Goal: Transaction & Acquisition: Purchase product/service

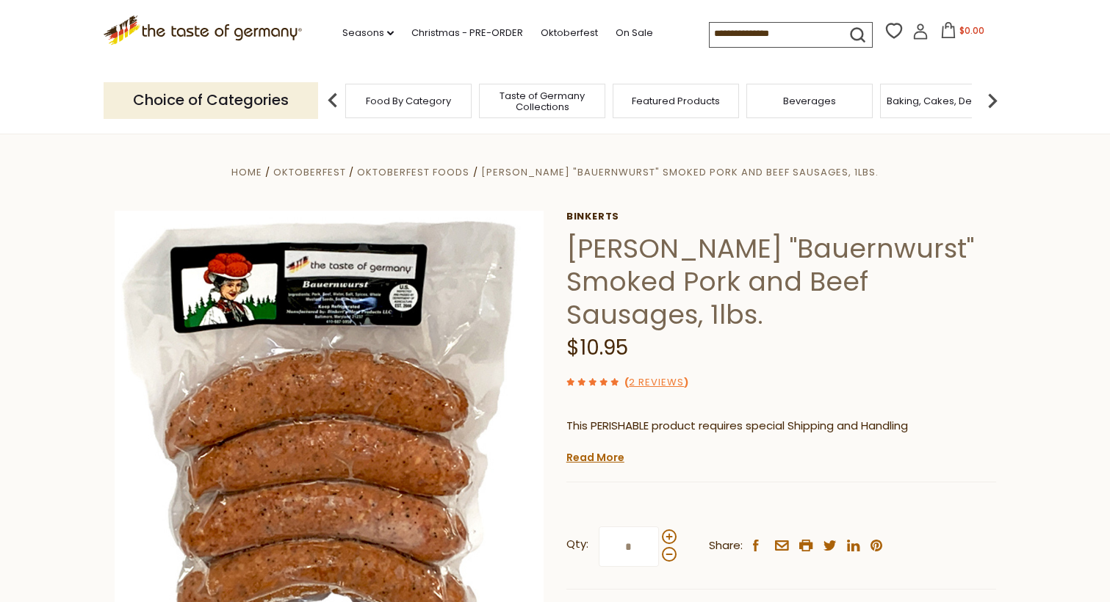
scroll to position [245, 0]
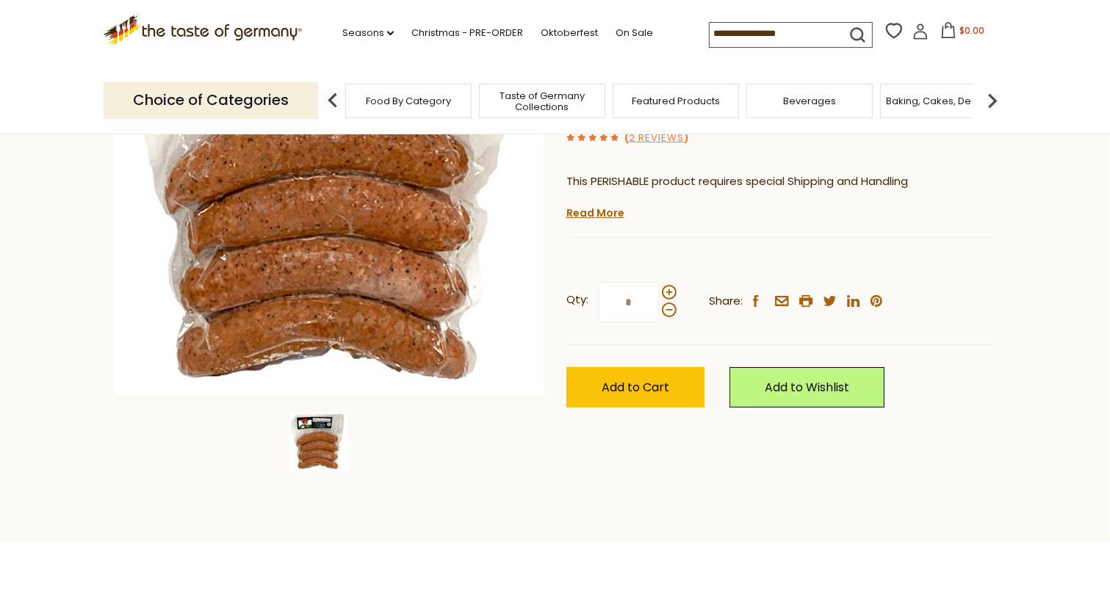
click at [637, 379] on span "Add to Cart" at bounding box center [636, 387] width 68 height 17
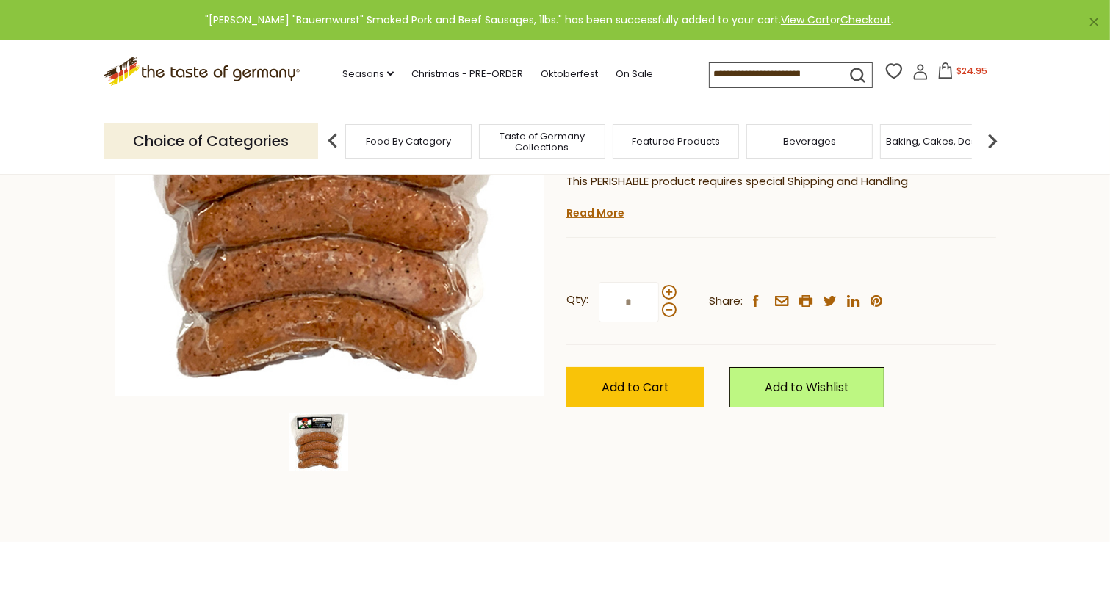
click at [917, 73] on icon at bounding box center [921, 72] width 16 height 16
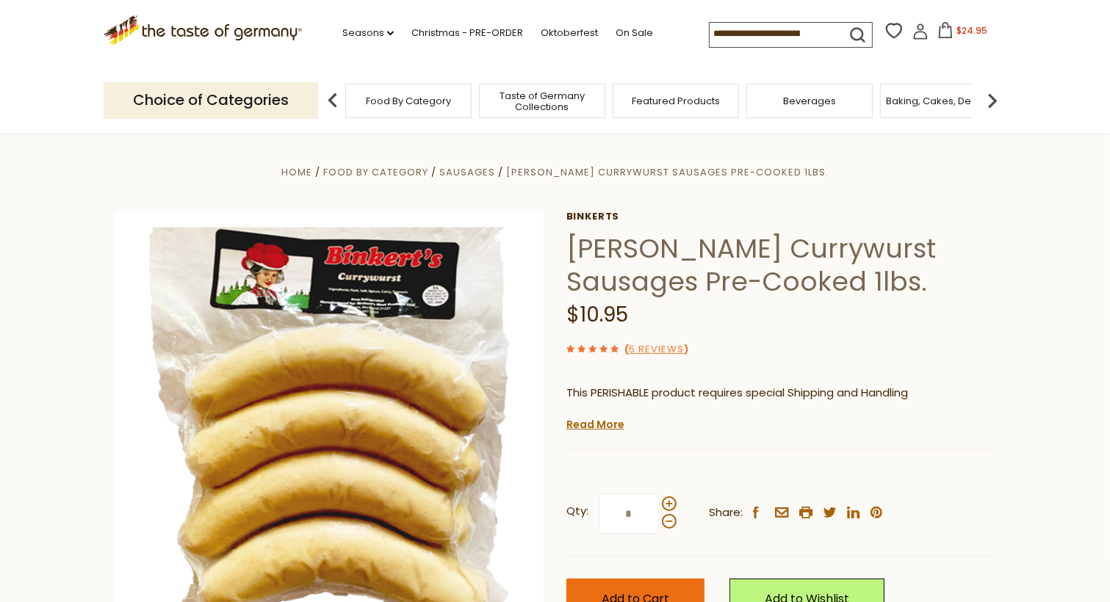
click at [625, 591] on span "Add to Cart" at bounding box center [636, 599] width 68 height 17
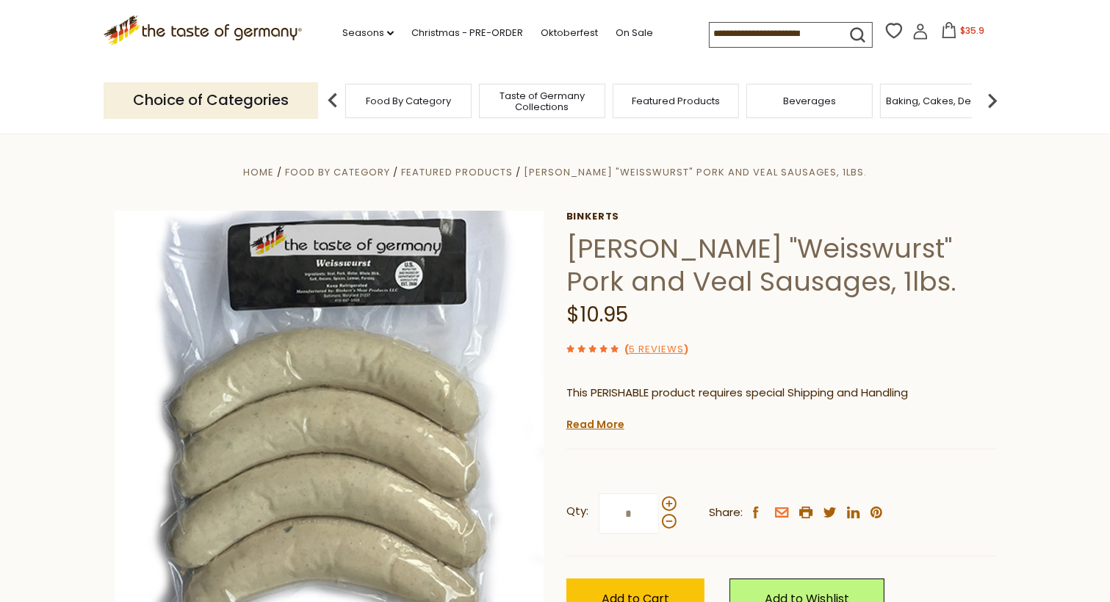
scroll to position [122, 0]
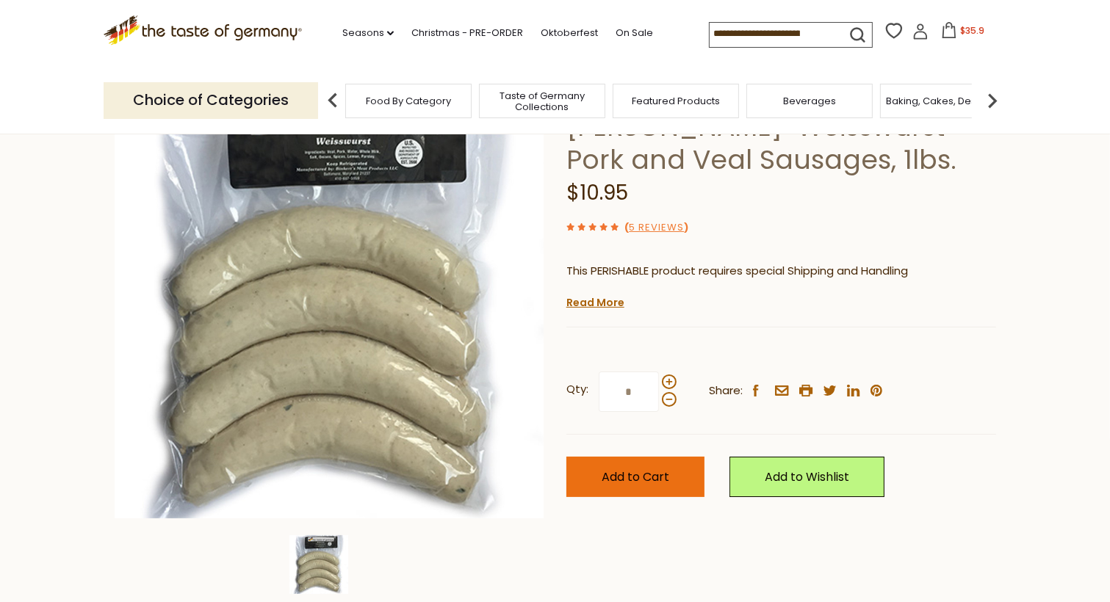
click at [644, 470] on span "Add to Cart" at bounding box center [636, 477] width 68 height 17
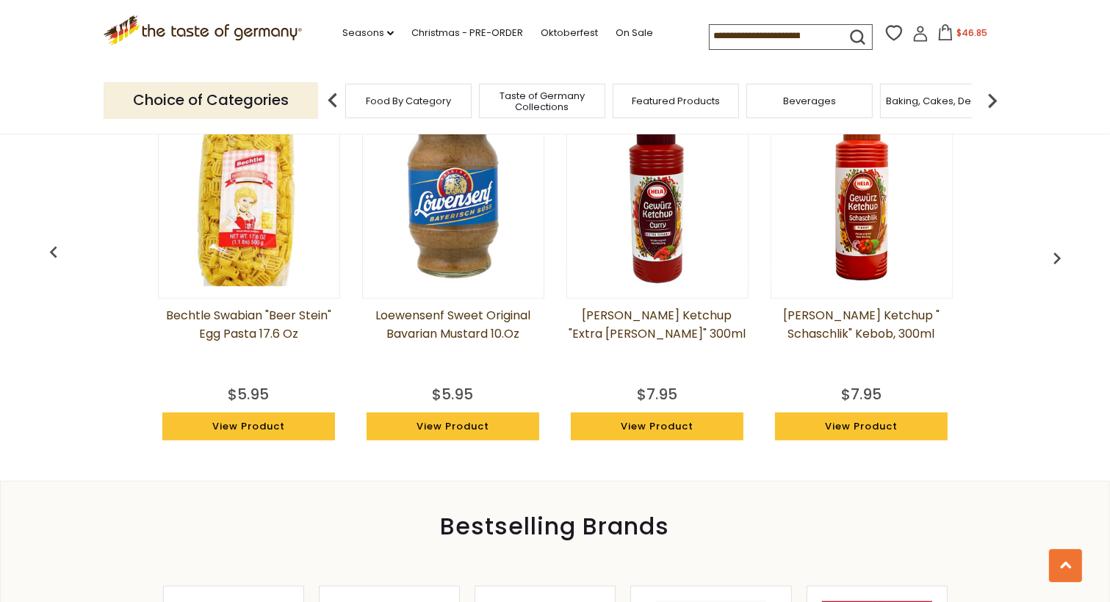
scroll to position [1328, 0]
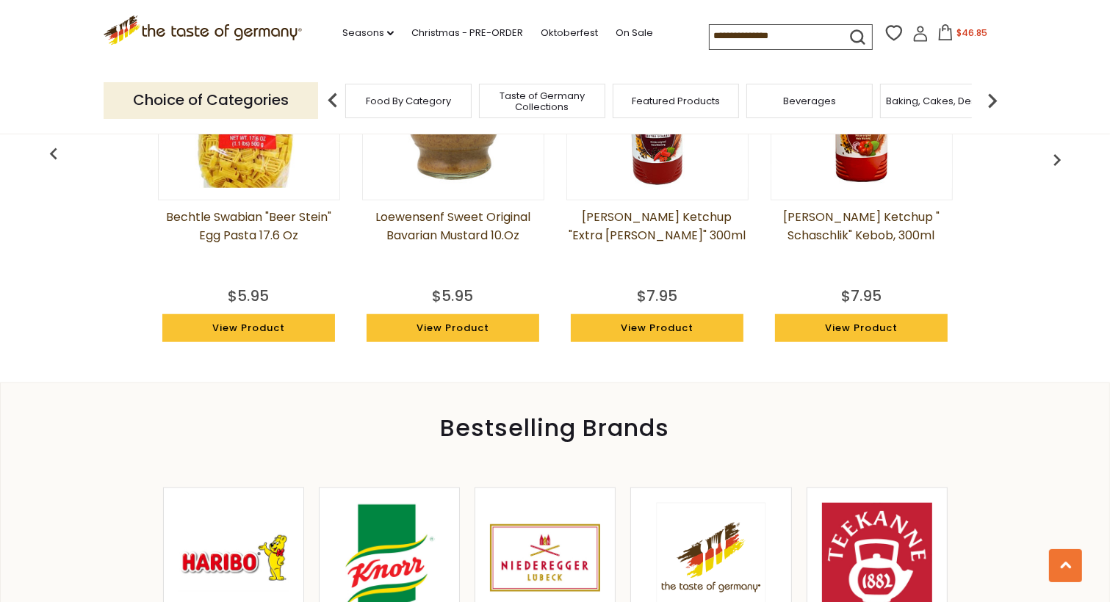
click at [1054, 157] on img "button" at bounding box center [1057, 160] width 24 height 24
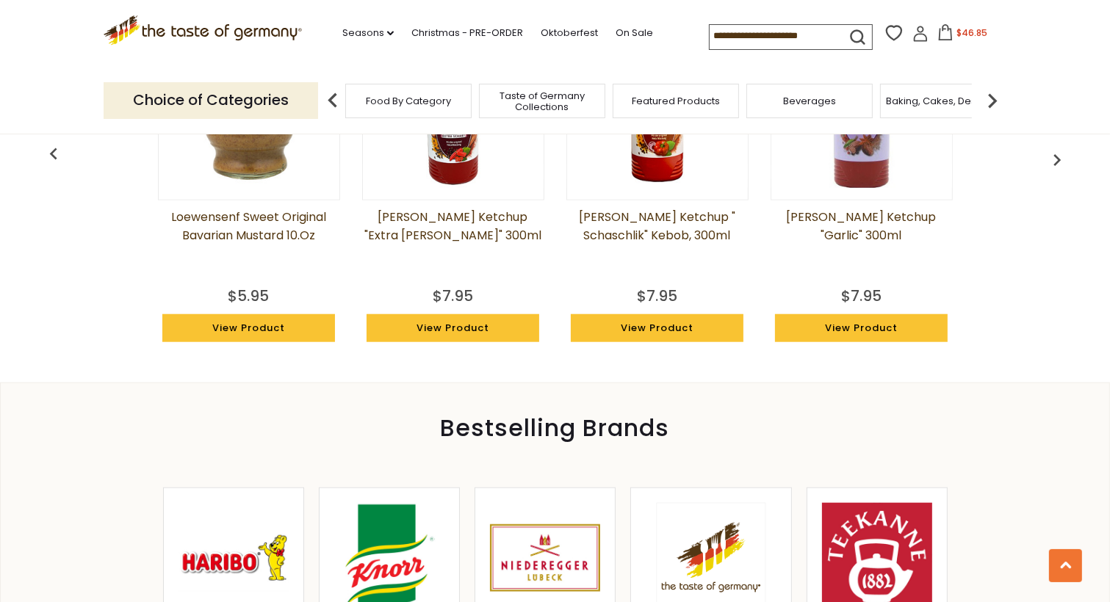
click at [1054, 157] on img "button" at bounding box center [1057, 160] width 24 height 24
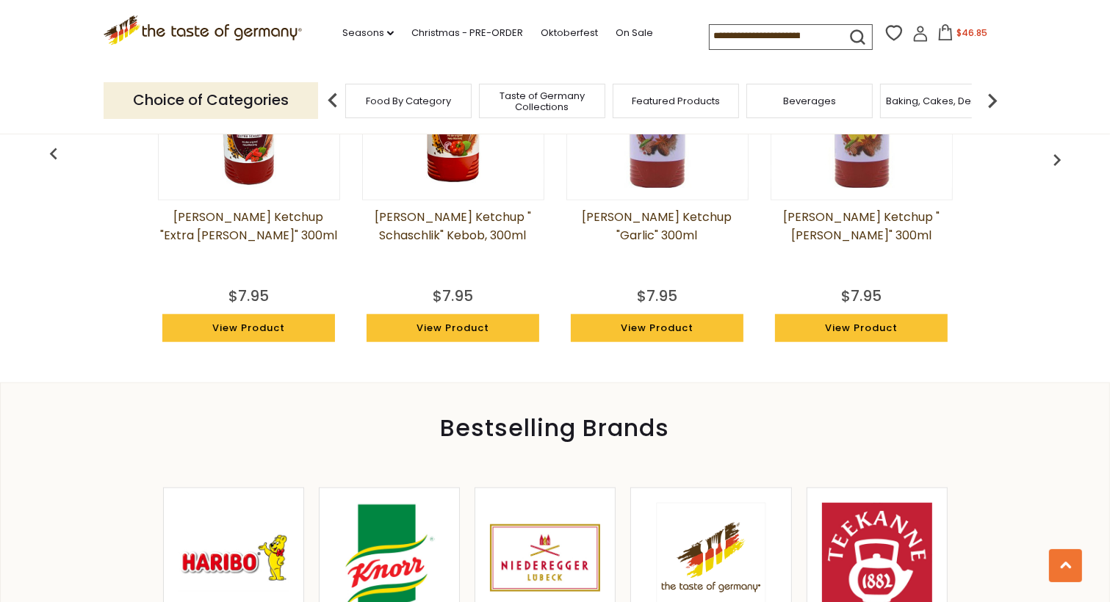
click at [1055, 157] on img "button" at bounding box center [1057, 160] width 24 height 24
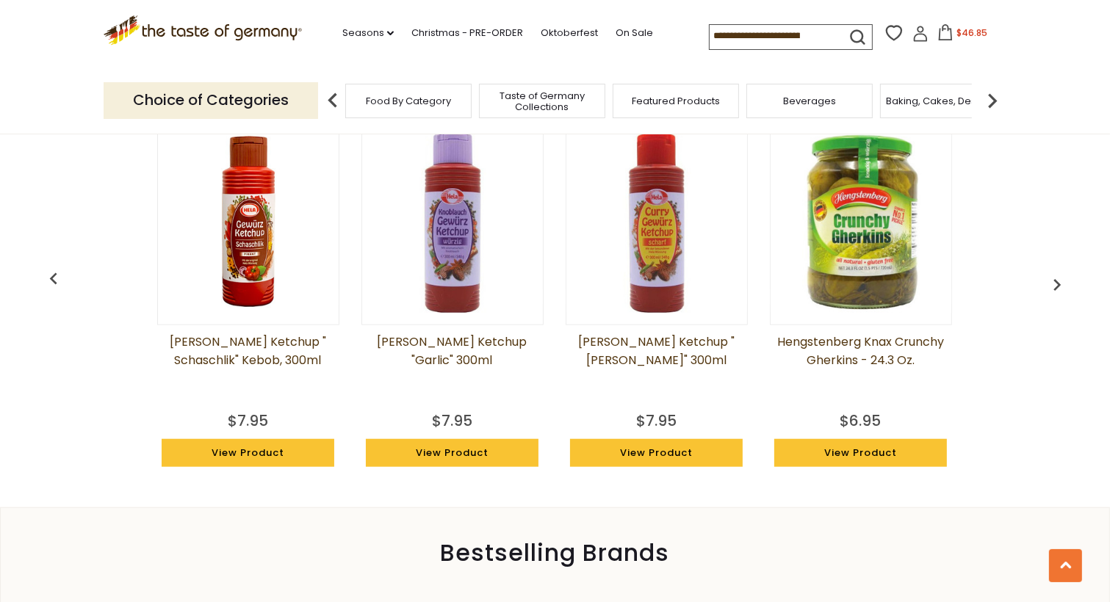
scroll to position [1084, 0]
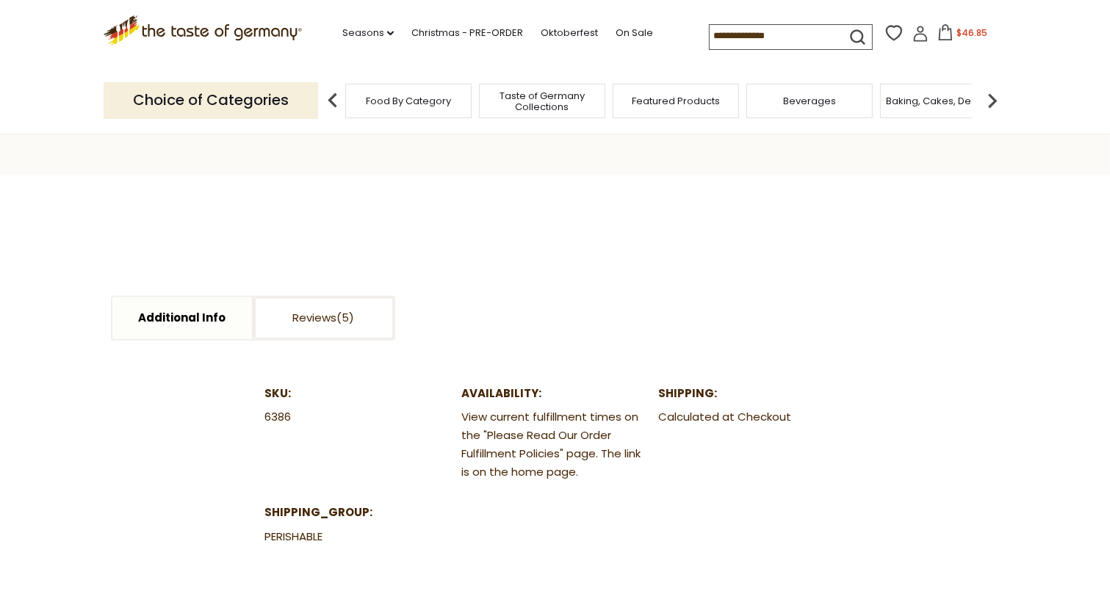
scroll to position [122, 0]
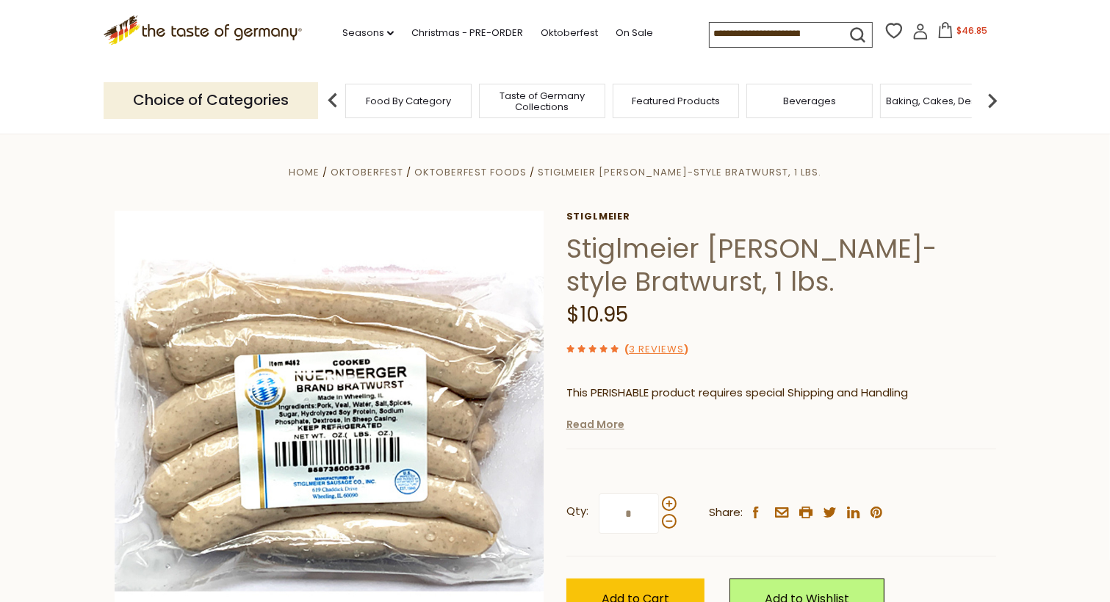
click at [605, 429] on link "Read More" at bounding box center [595, 424] width 58 height 15
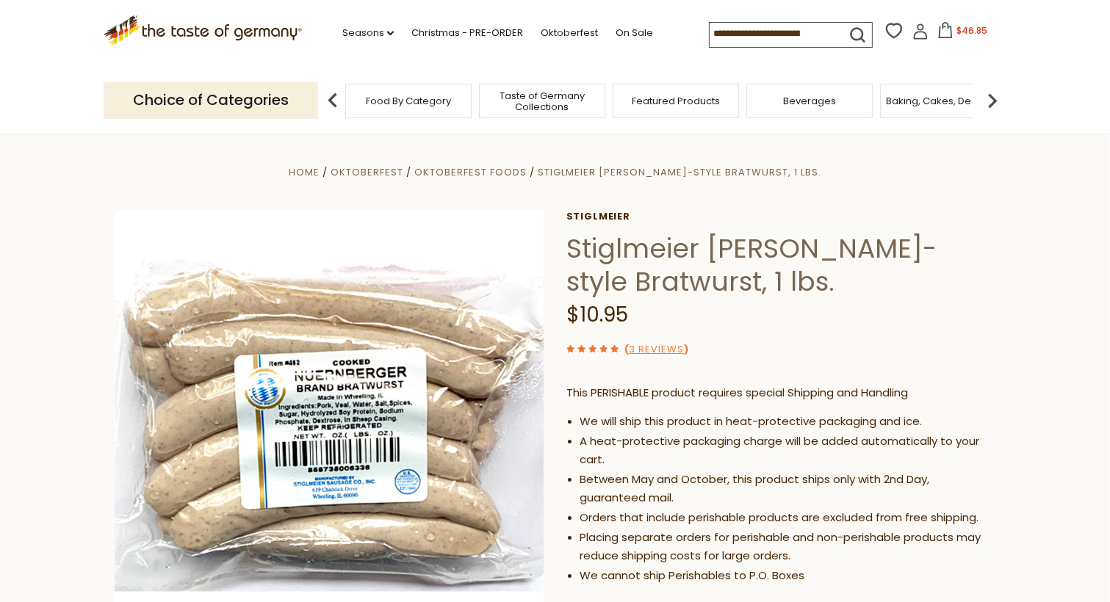
click at [720, 31] on input at bounding box center [772, 33] width 124 height 21
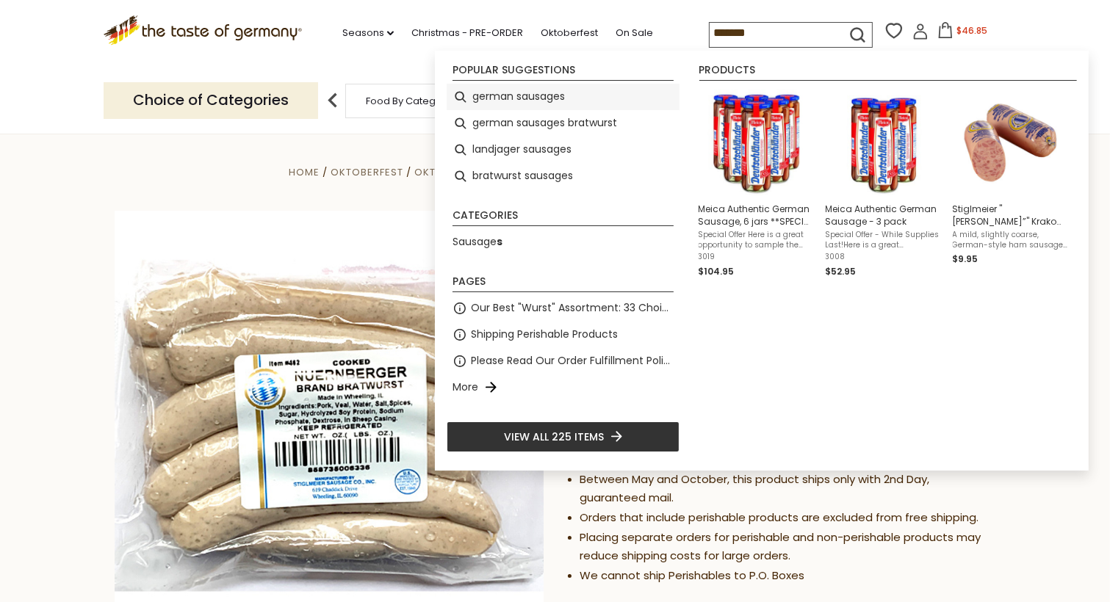
click at [561, 95] on li "german sausages" at bounding box center [563, 97] width 233 height 26
type input "**********"
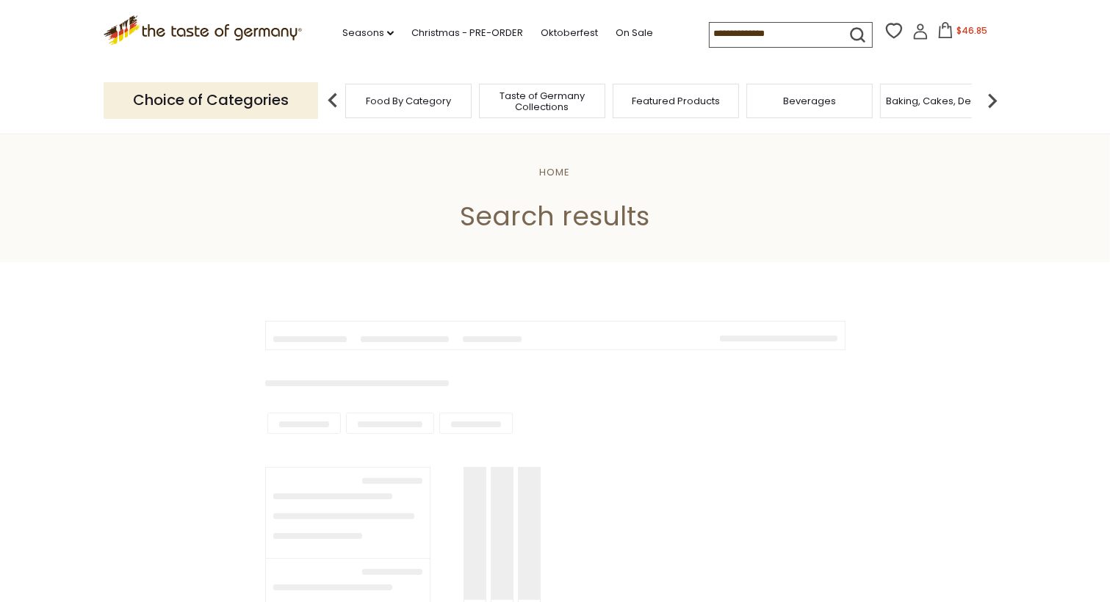
type input "**********"
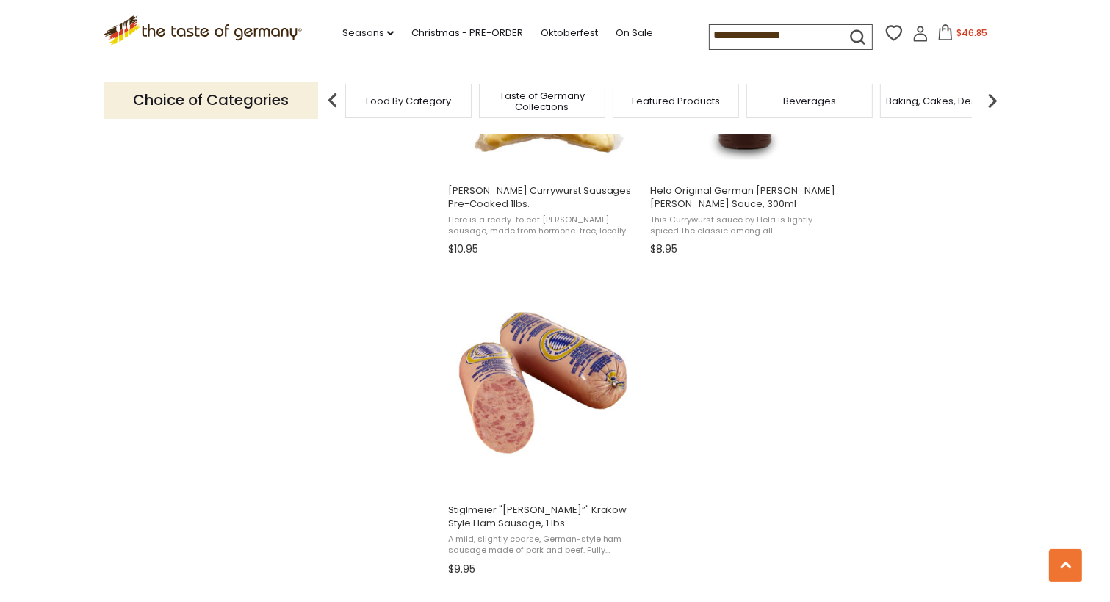
scroll to position [2449, 0]
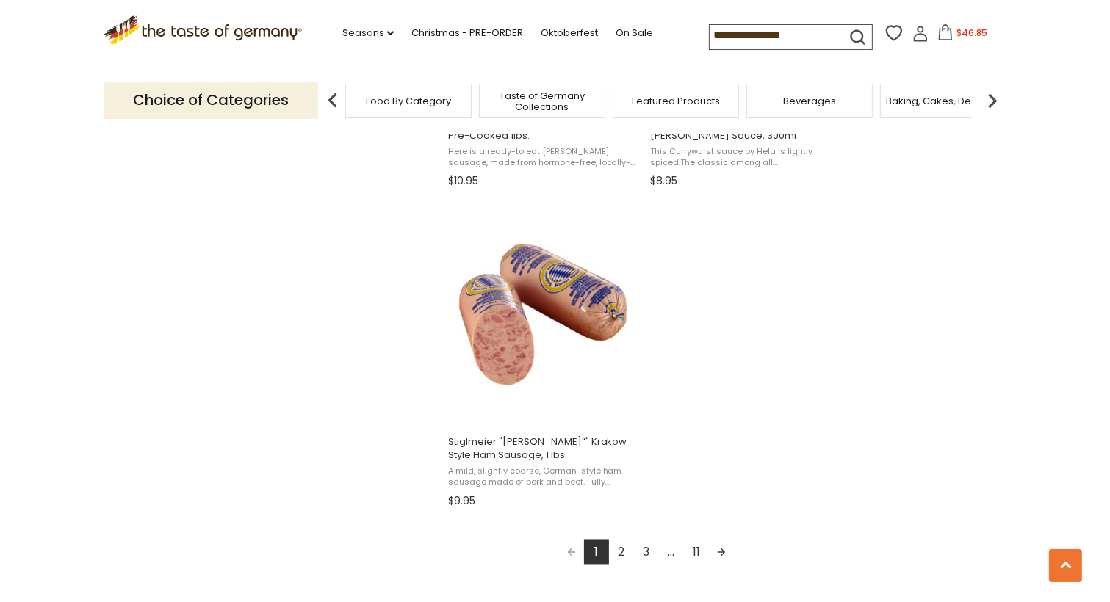
click at [622, 552] on link "2" at bounding box center [621, 552] width 25 height 25
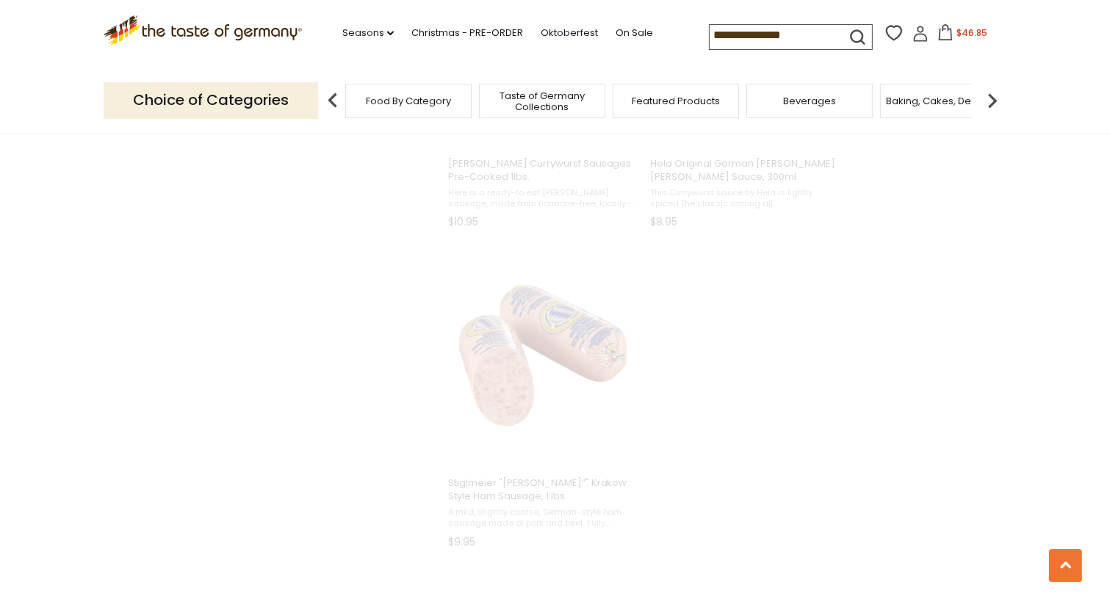
scroll to position [882, 0]
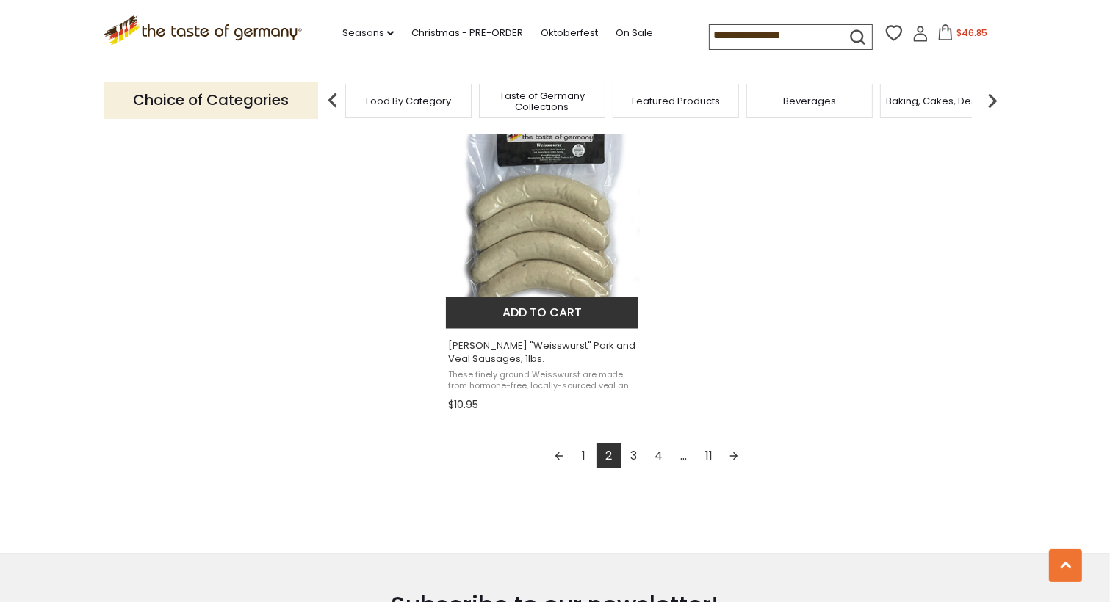
scroll to position [2449, 0]
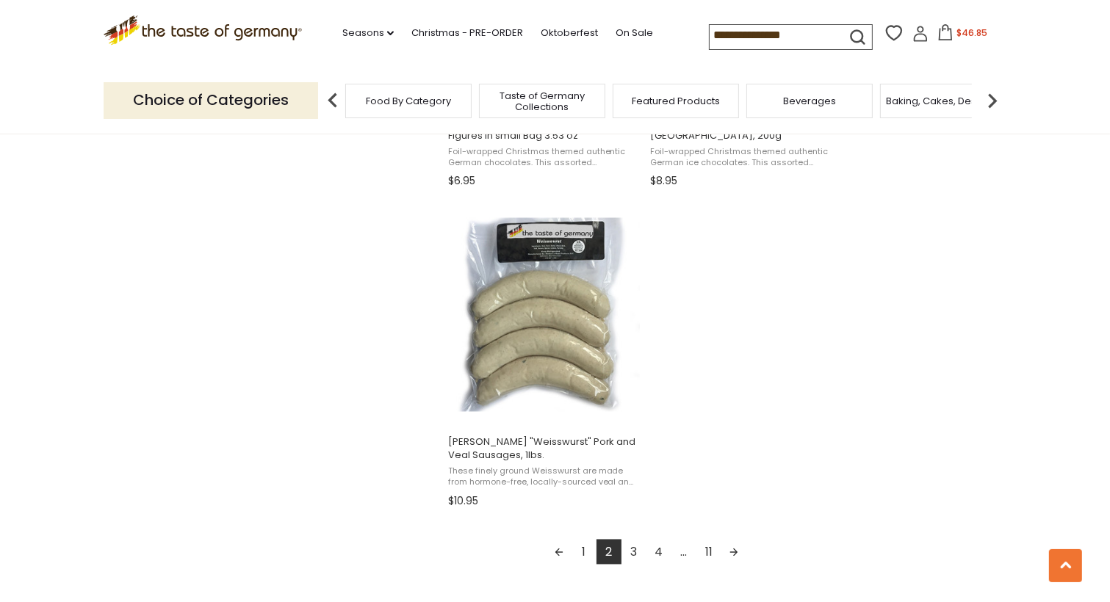
click at [633, 546] on link "3" at bounding box center [634, 552] width 25 height 25
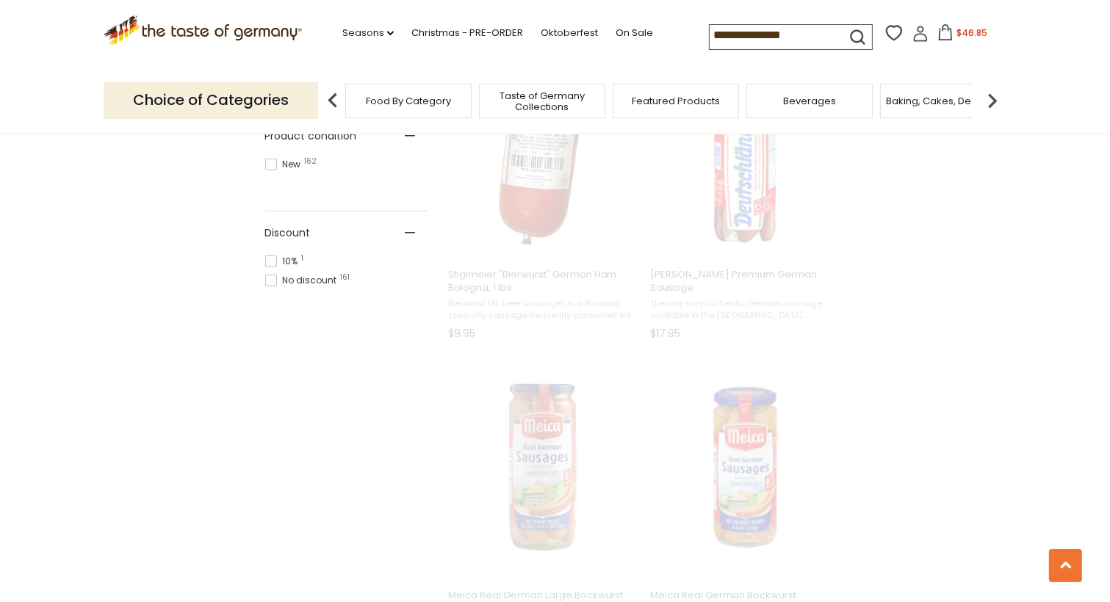
scroll to position [142, 0]
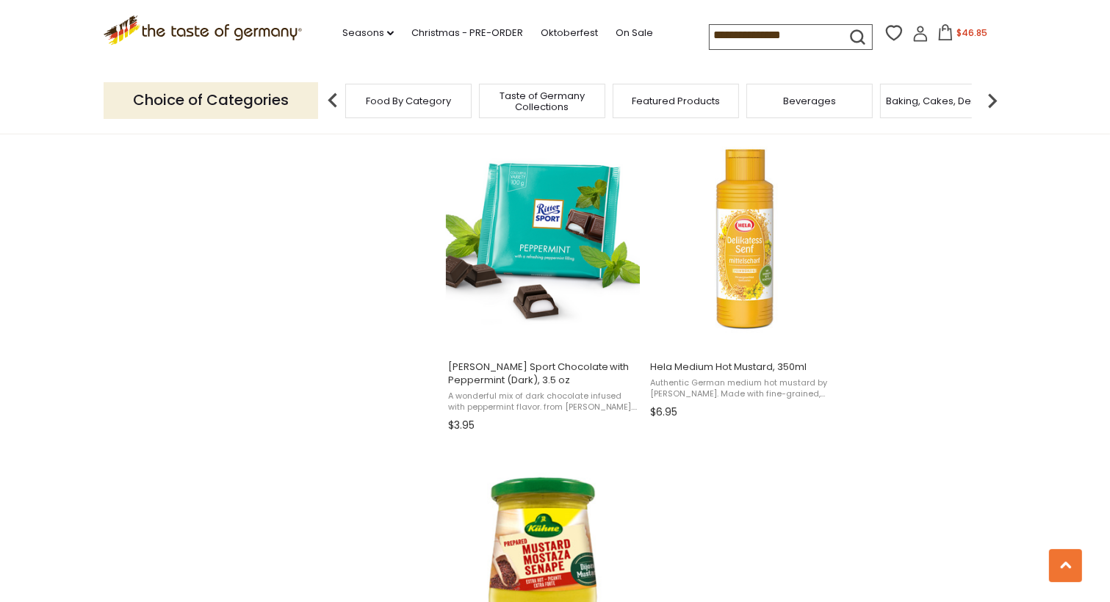
scroll to position [2693, 0]
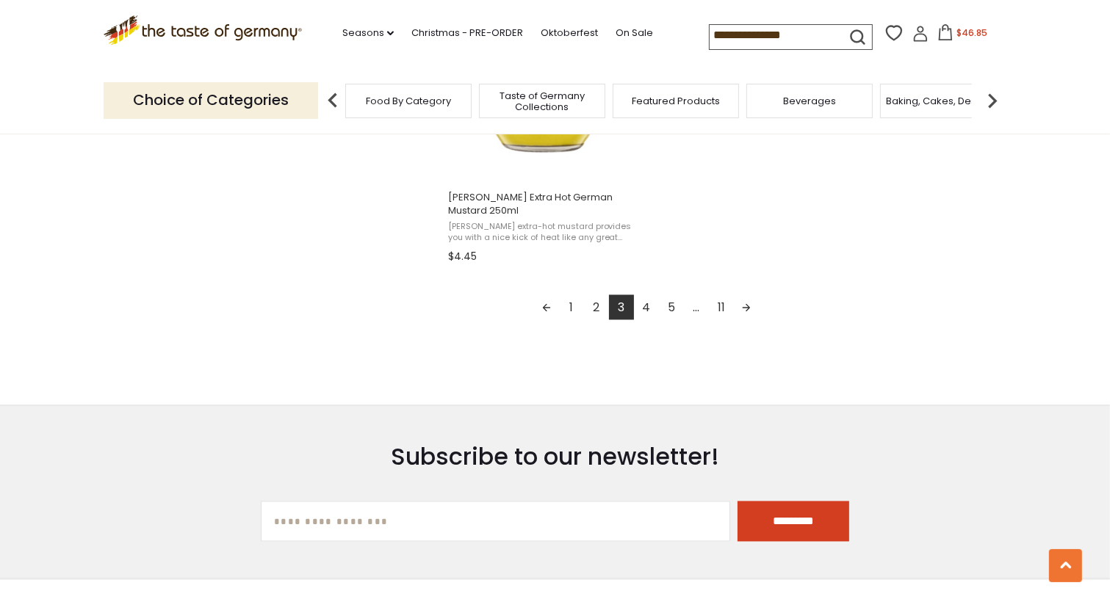
click at [649, 303] on link "4" at bounding box center [646, 307] width 25 height 25
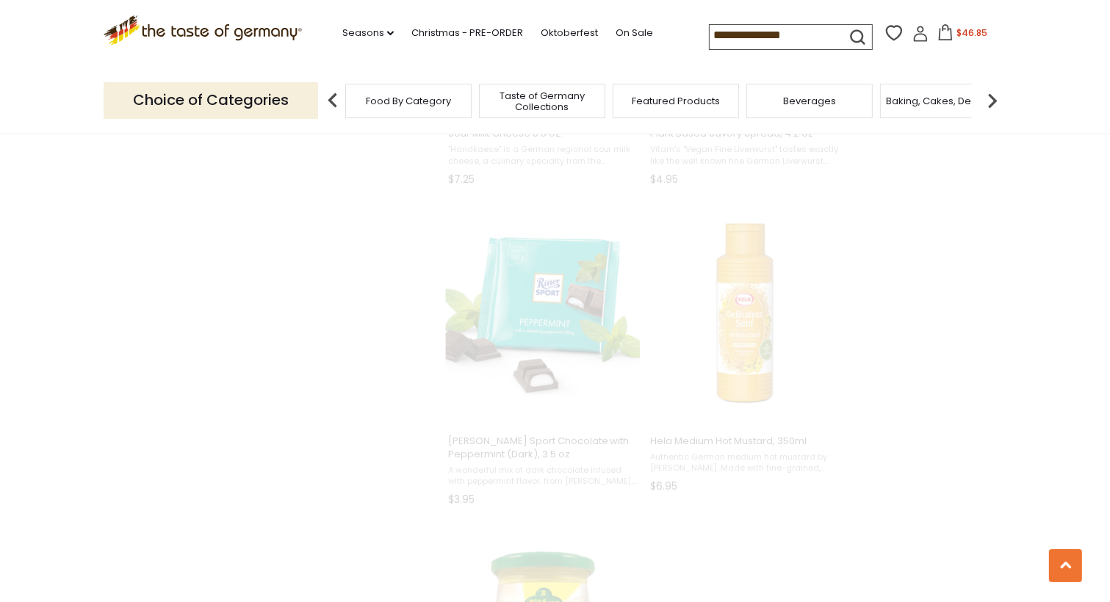
scroll to position [951, 0]
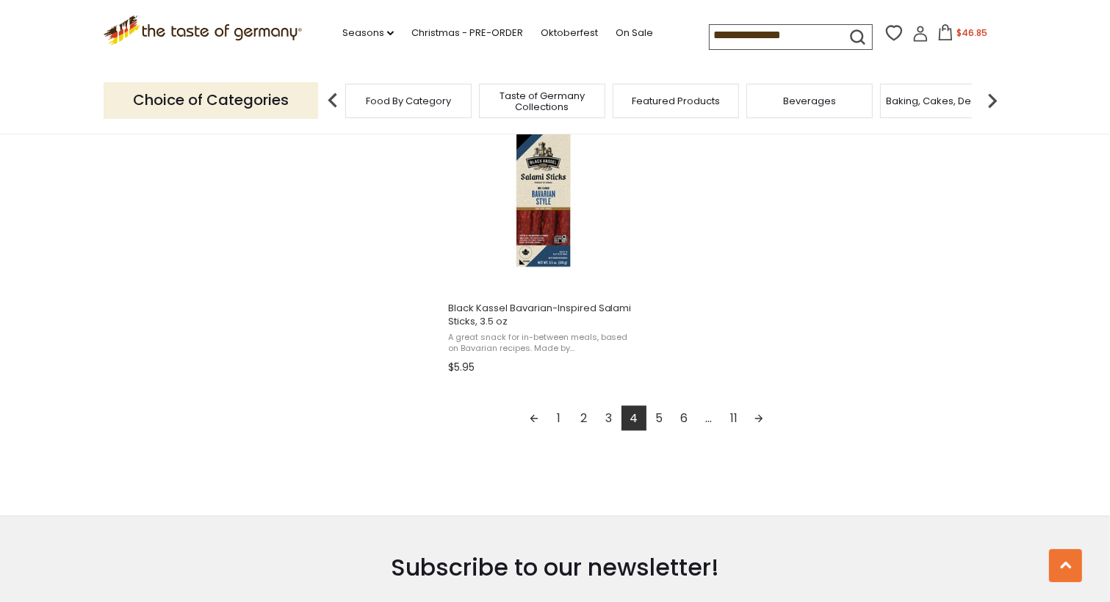
scroll to position [2571, 0]
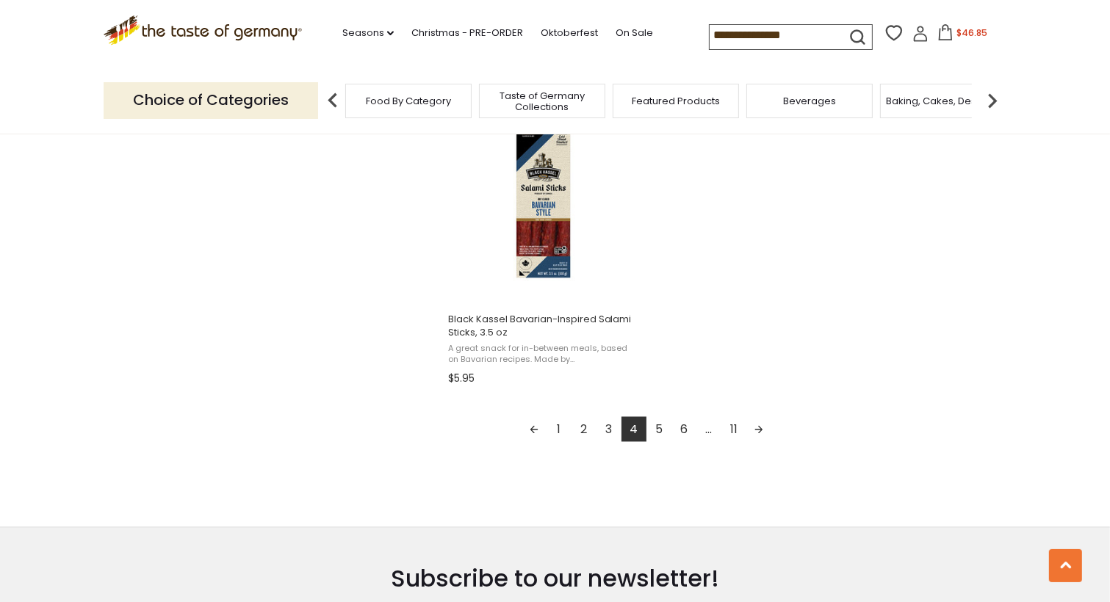
click at [659, 422] on link "5" at bounding box center [659, 429] width 25 height 25
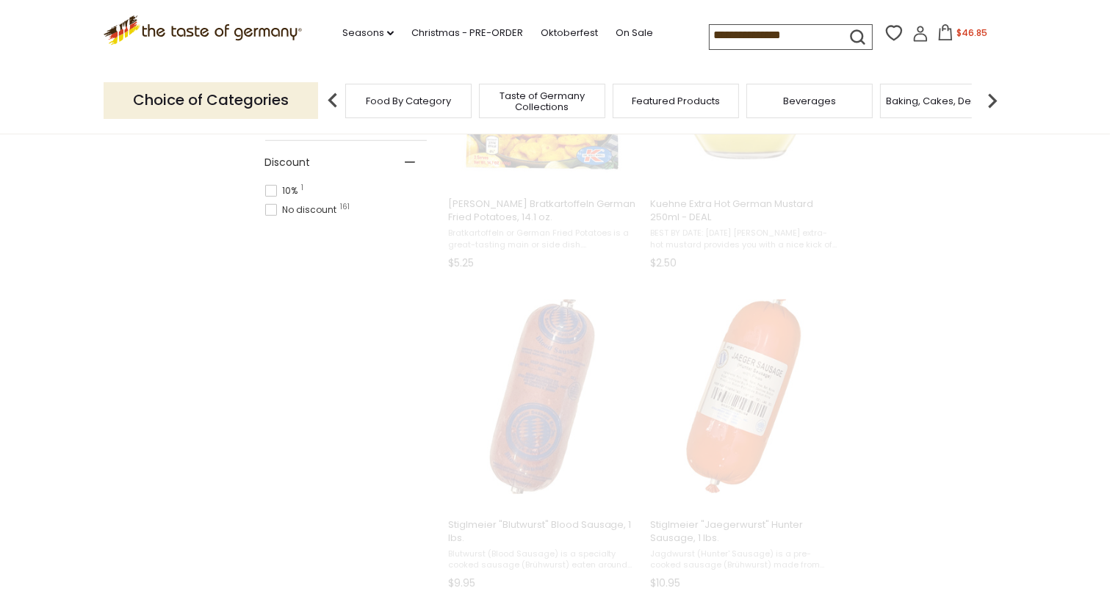
scroll to position [149, 0]
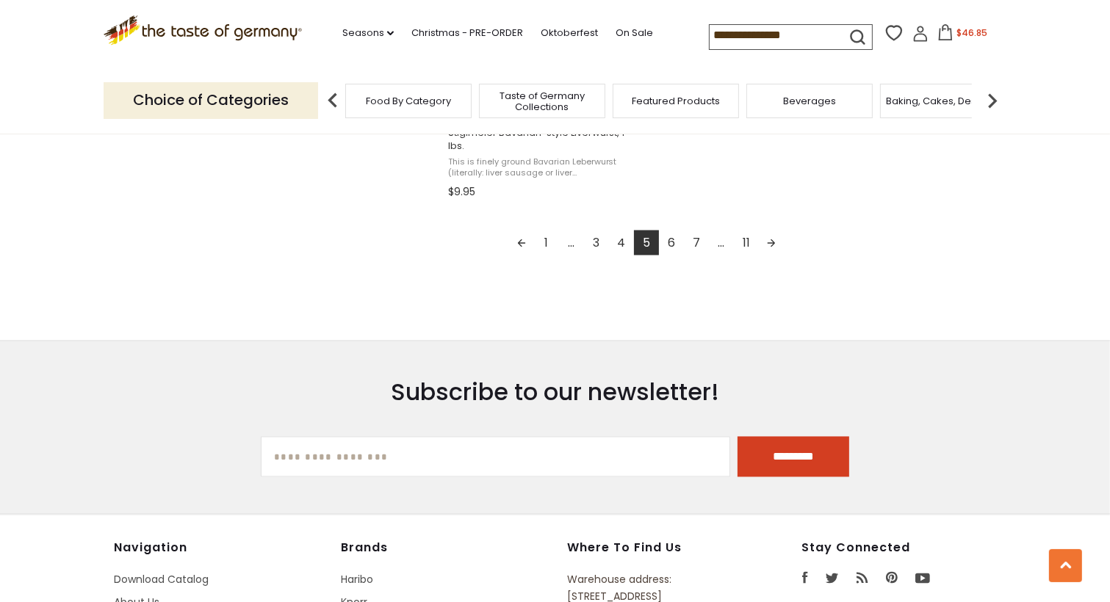
scroll to position [2571, 0]
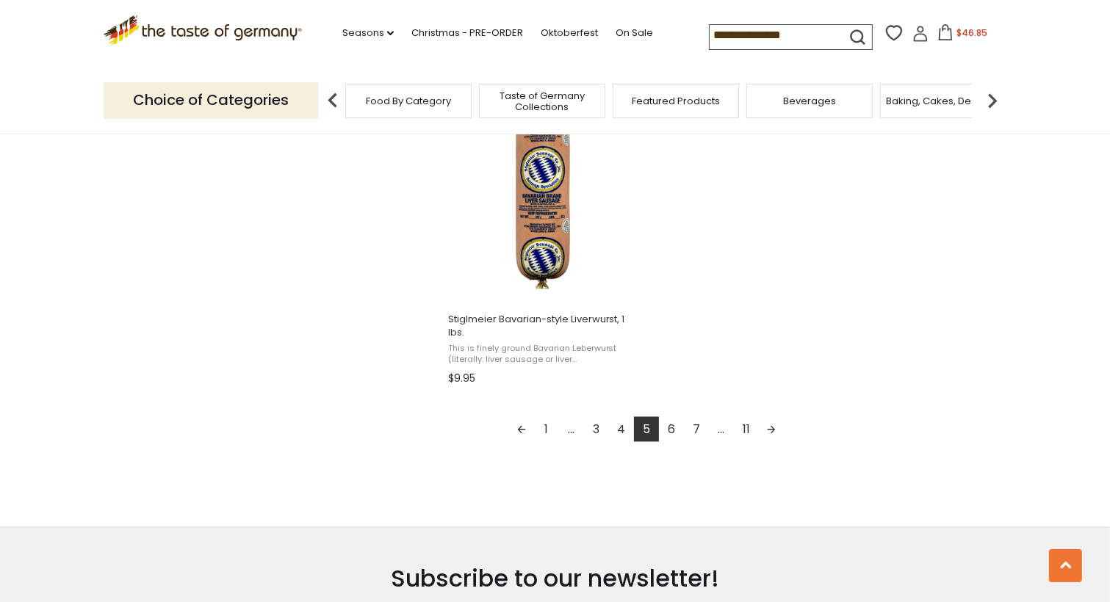
click at [671, 428] on link "6" at bounding box center [671, 429] width 25 height 25
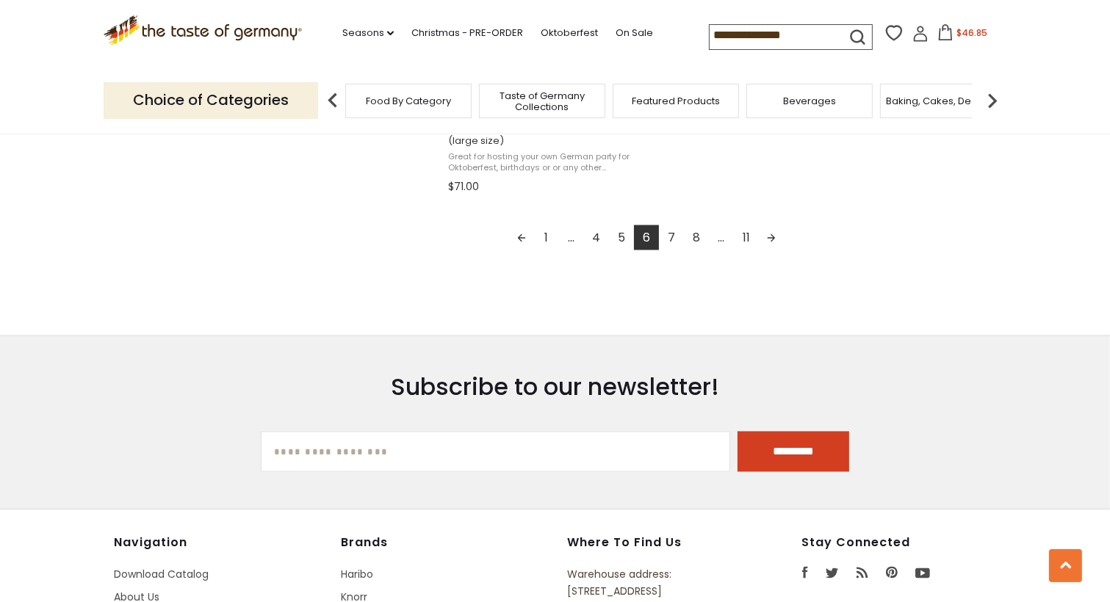
scroll to position [2571, 0]
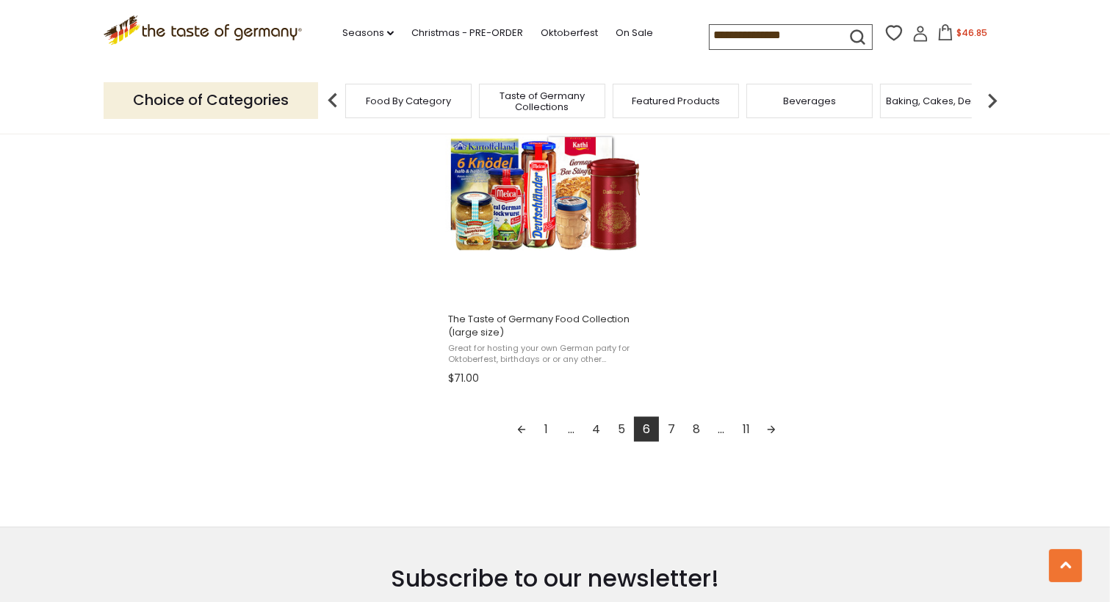
click at [669, 426] on link "7" at bounding box center [671, 429] width 25 height 25
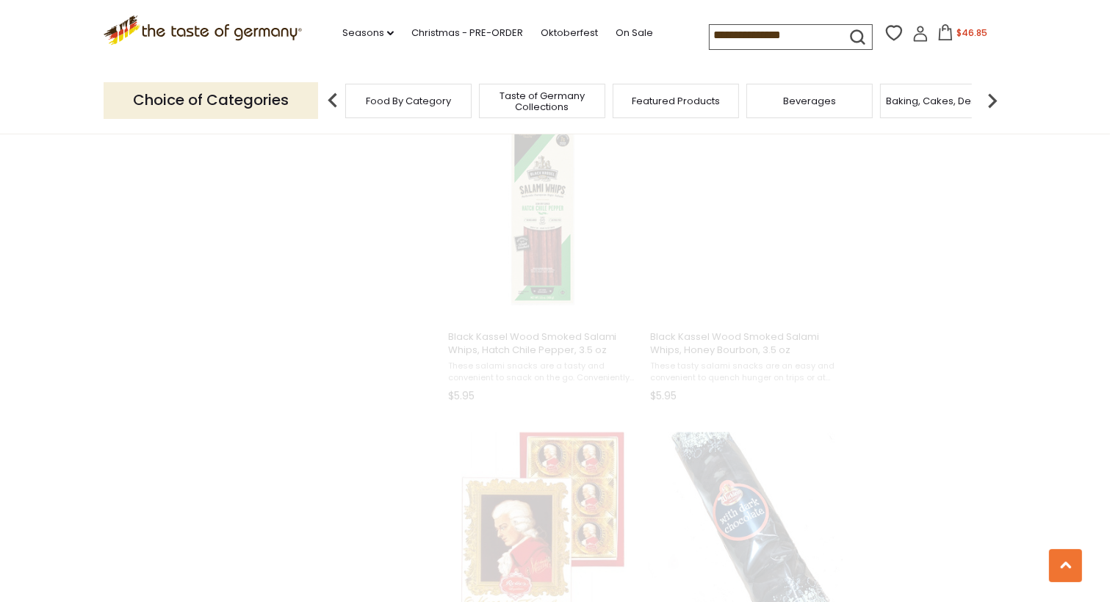
scroll to position [775, 0]
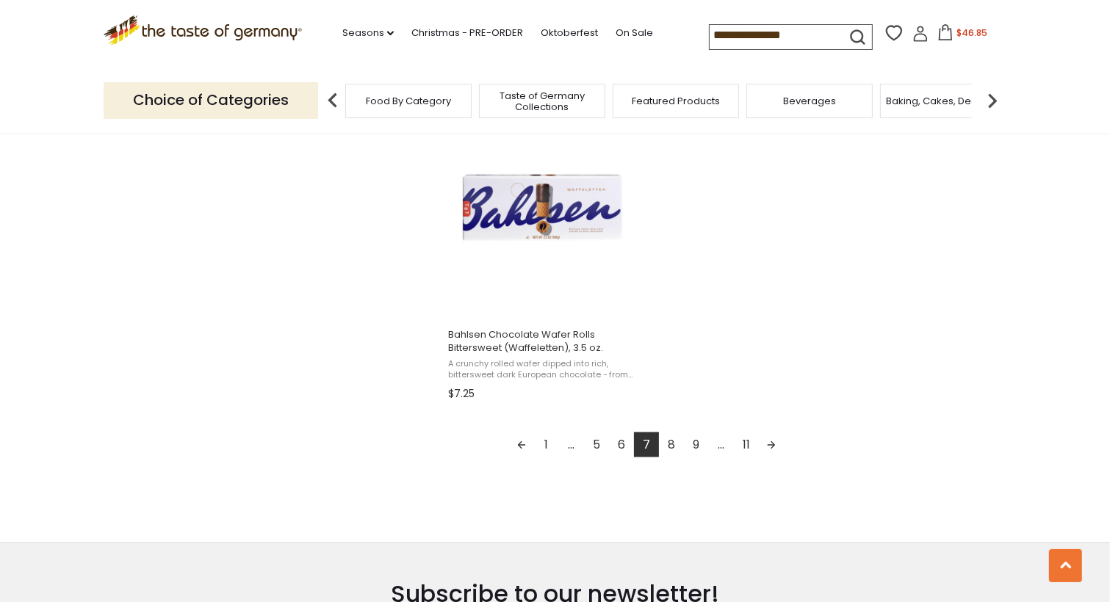
scroll to position [2571, 0]
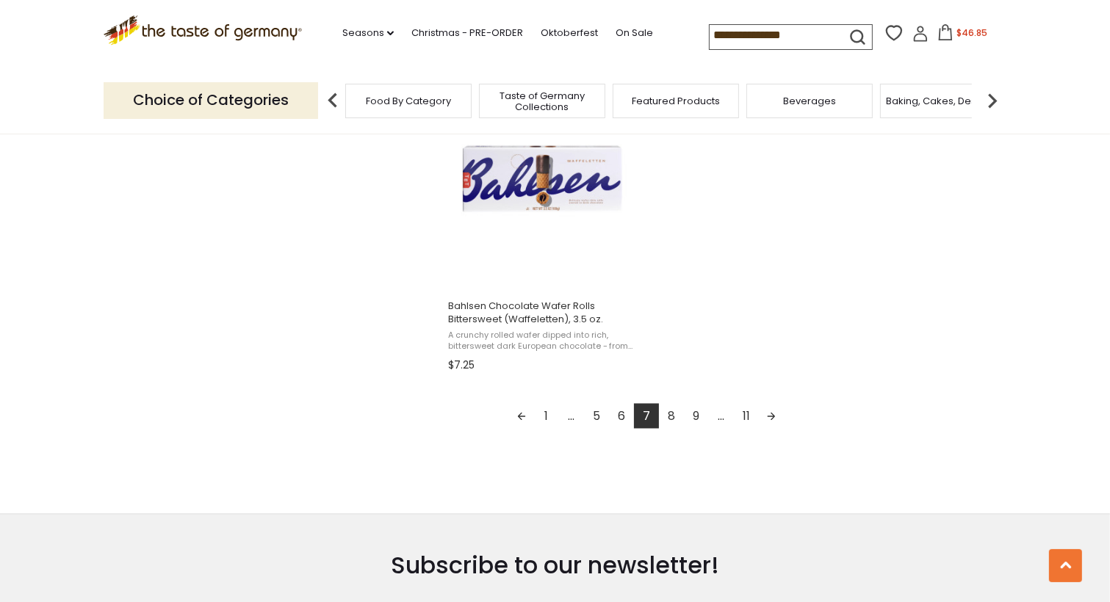
click at [674, 411] on link "8" at bounding box center [671, 416] width 25 height 25
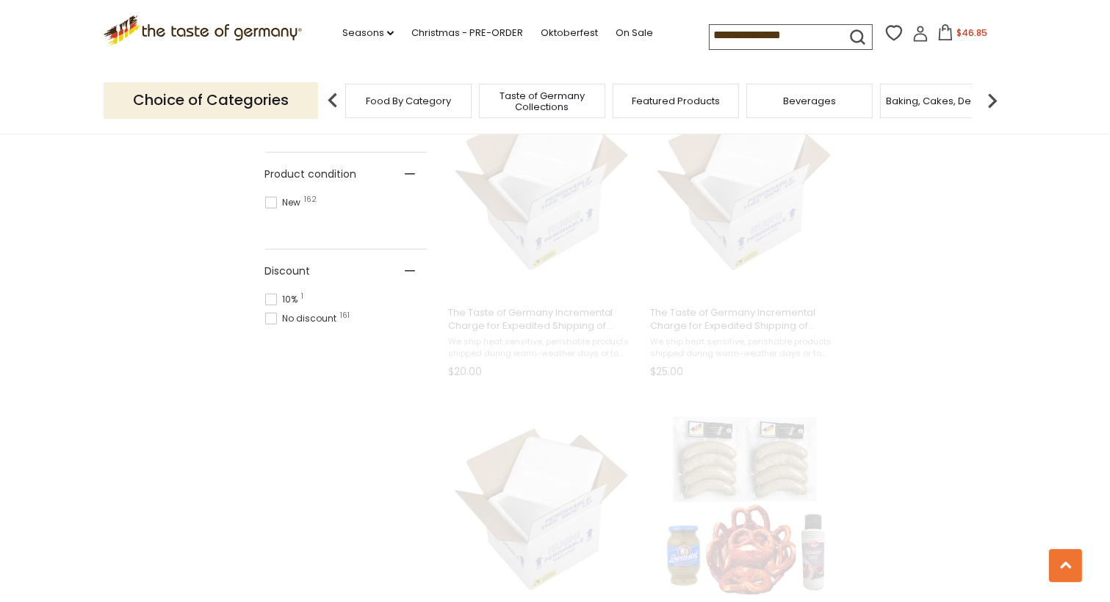
scroll to position [24, 0]
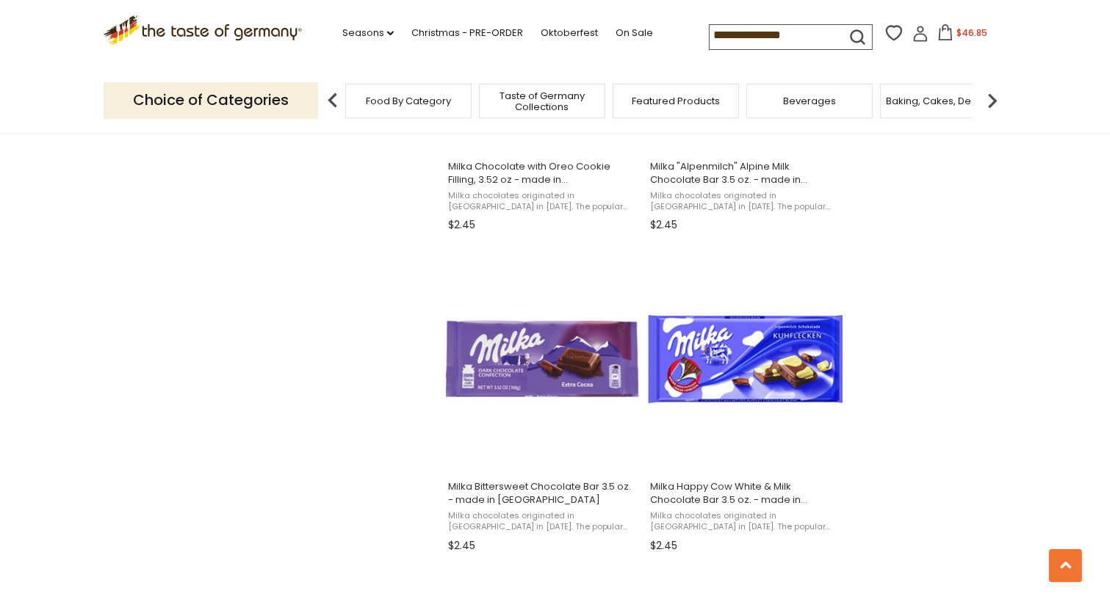
scroll to position [1115, 0]
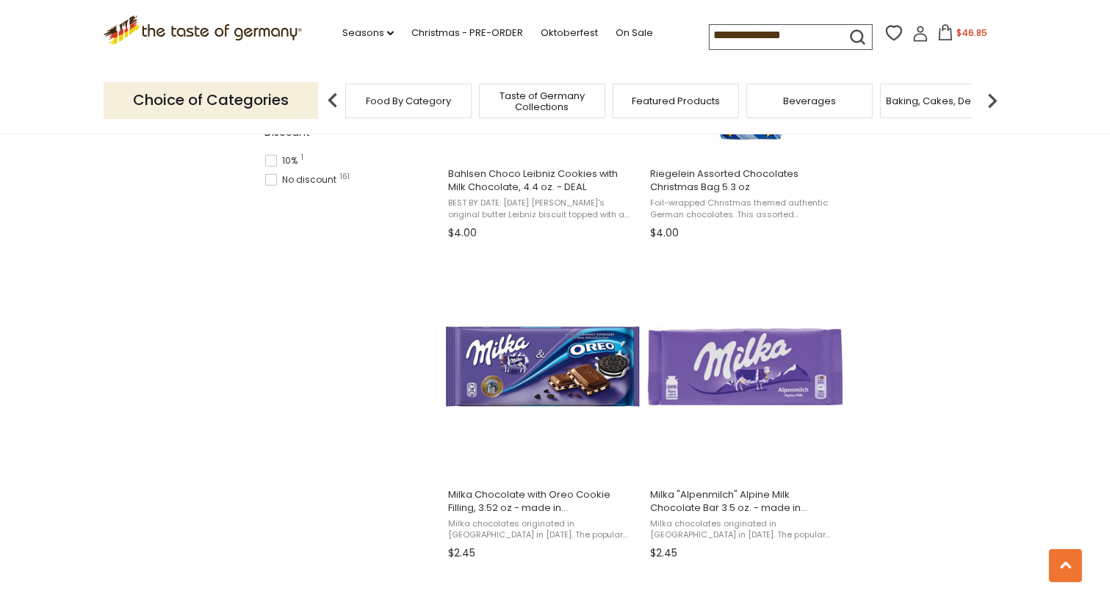
click at [965, 32] on span "$46.85" at bounding box center [972, 32] width 31 height 12
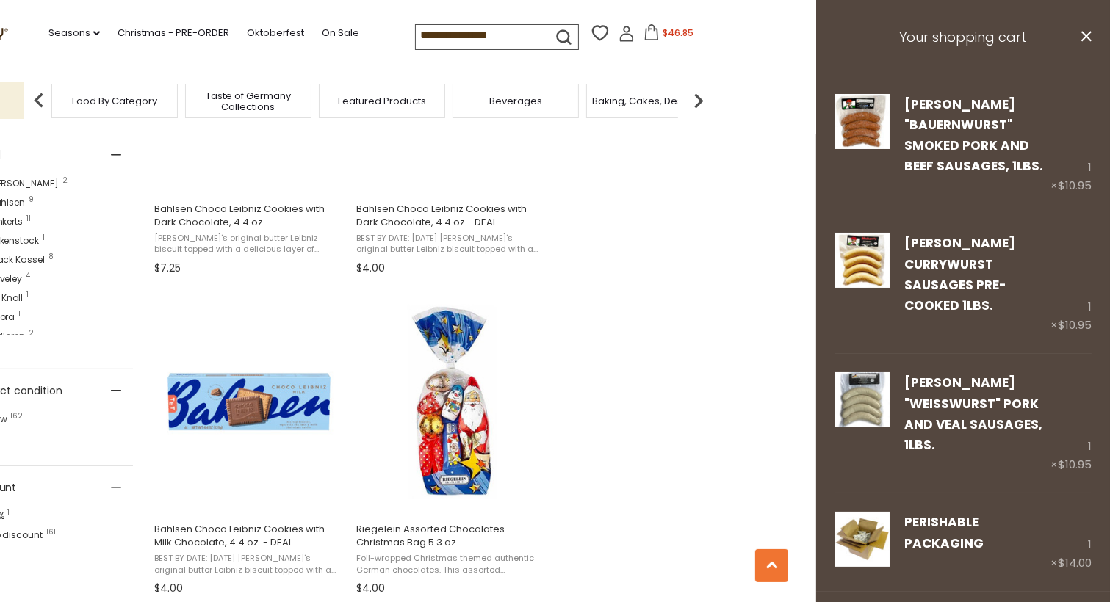
scroll to position [503, 0]
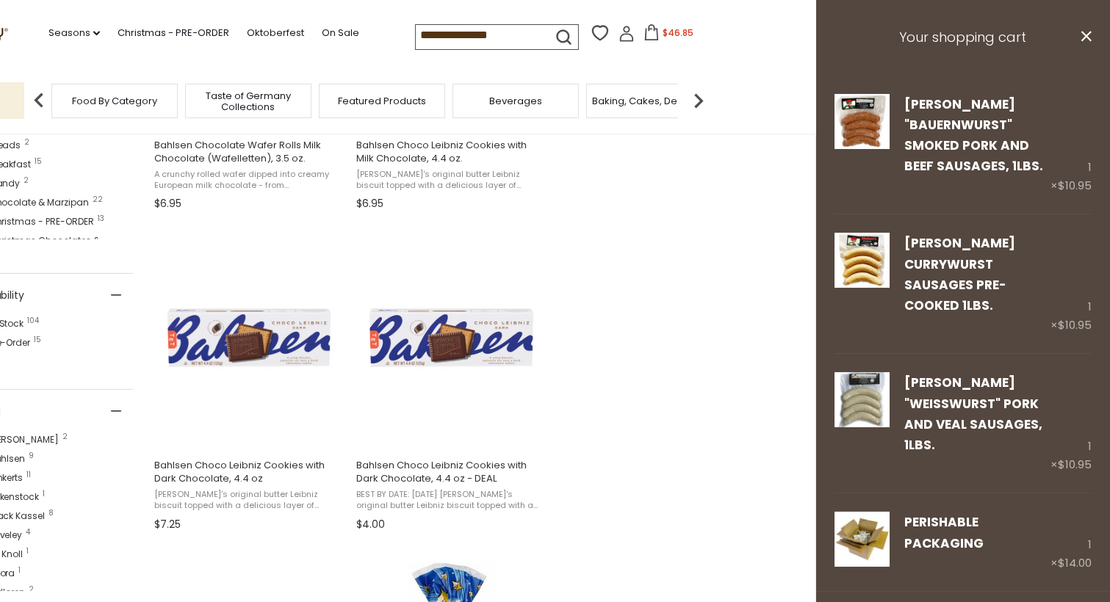
click at [623, 30] on icon at bounding box center [626, 29] width 7 height 7
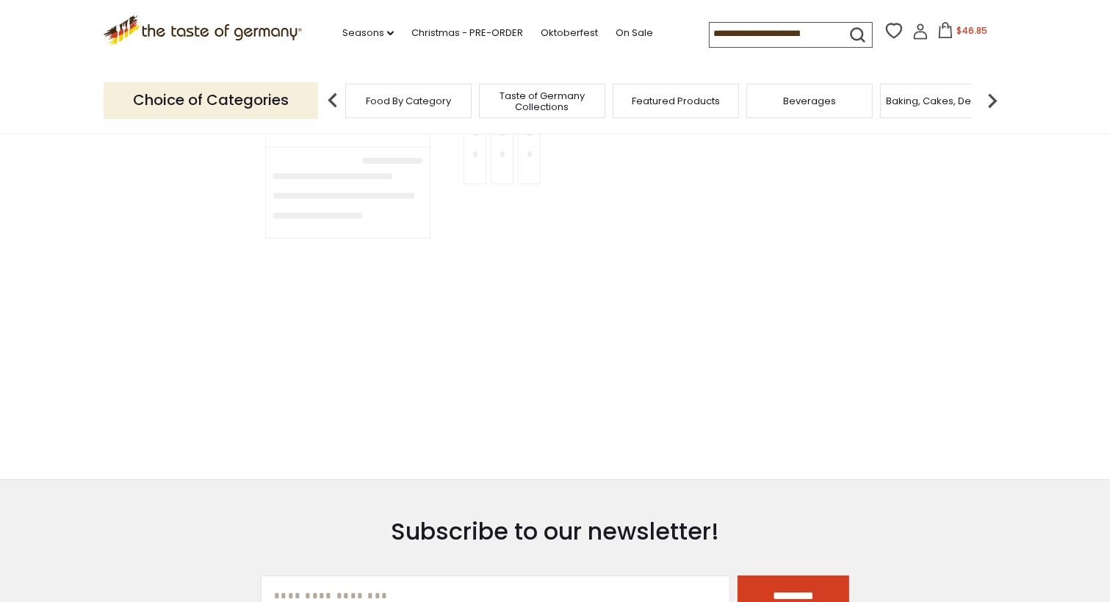
type input "**********"
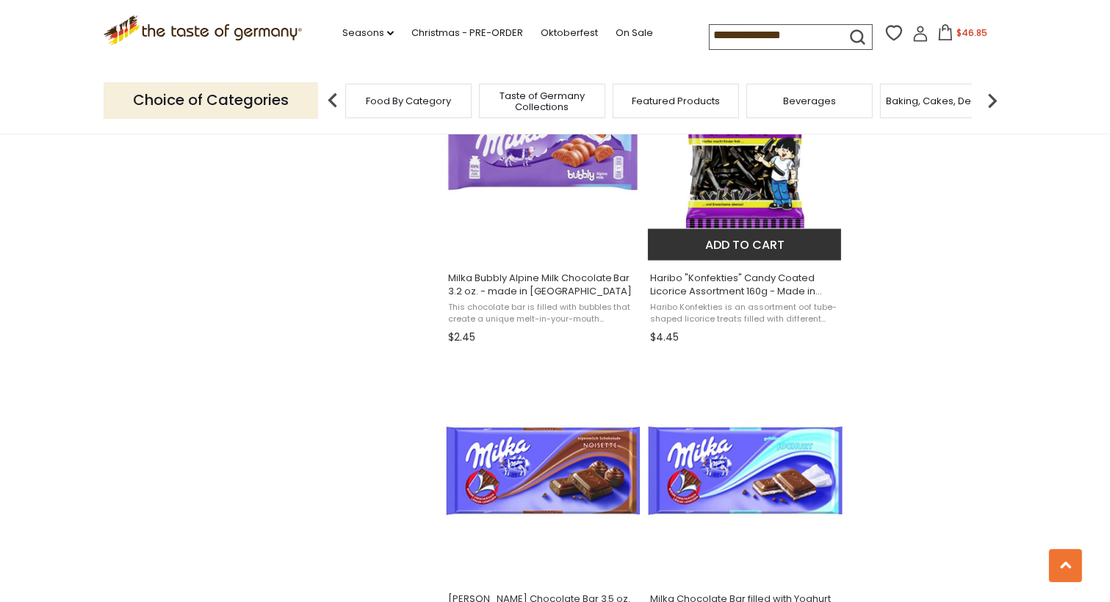
scroll to position [2584, 0]
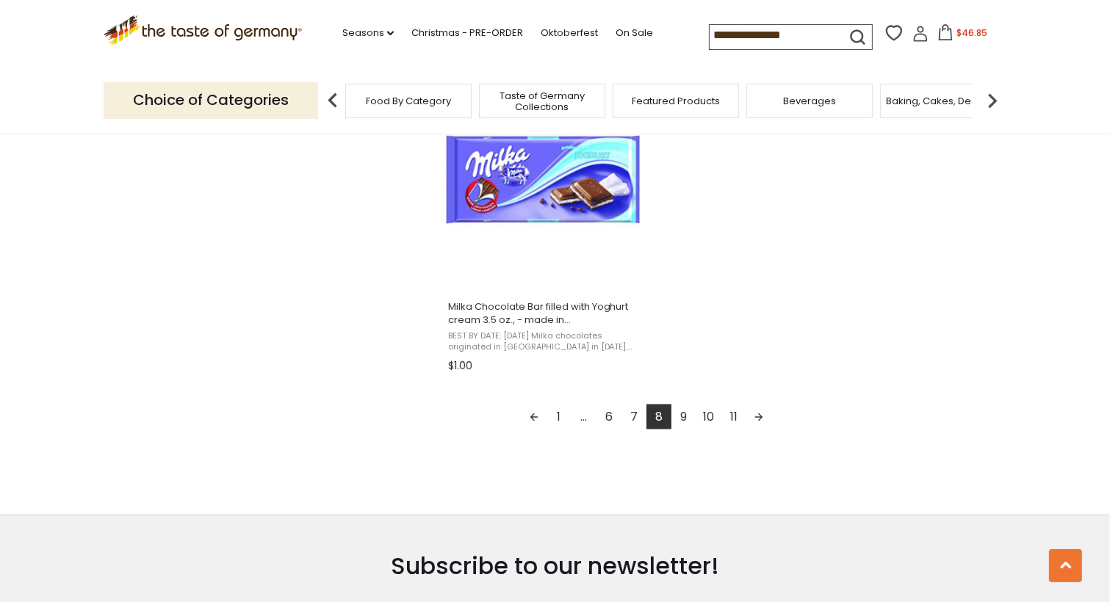
click at [561, 414] on link "1" at bounding box center [559, 417] width 25 height 25
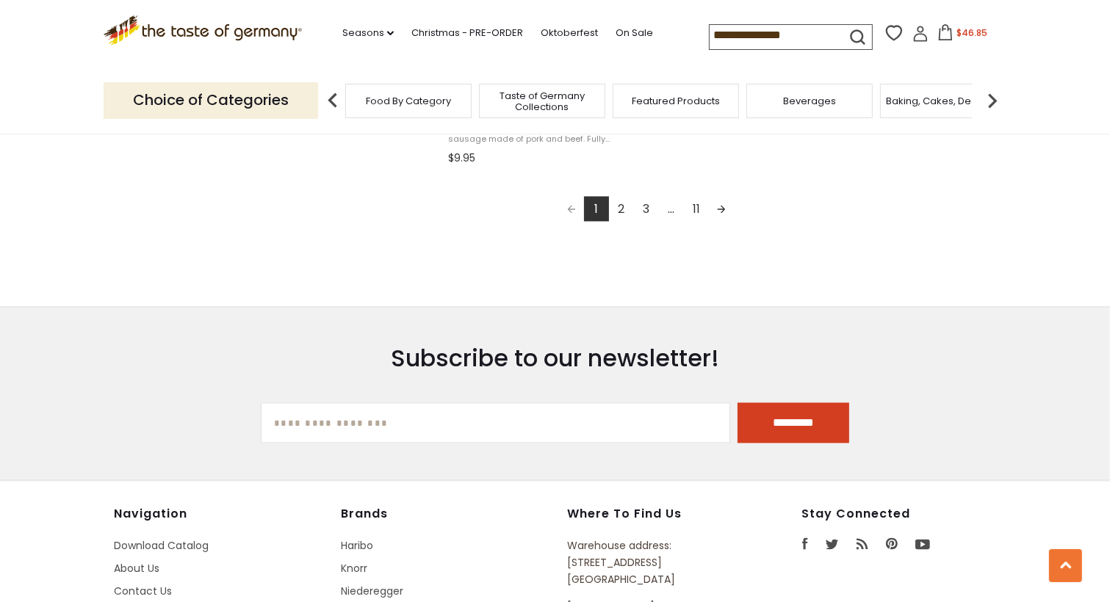
scroll to position [2816, 0]
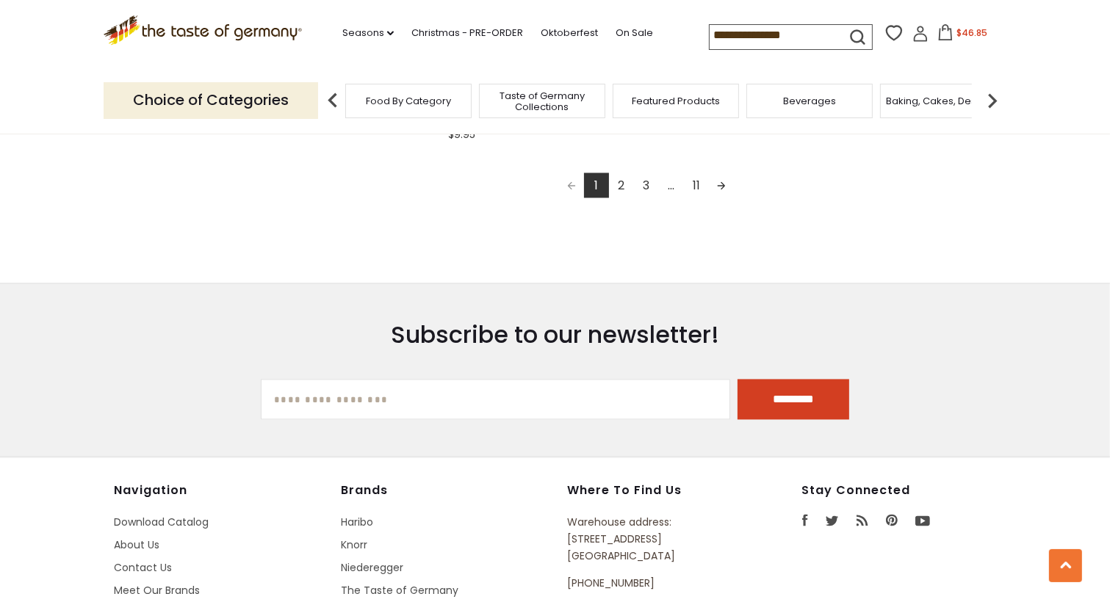
click at [620, 184] on link "2" at bounding box center [621, 185] width 25 height 25
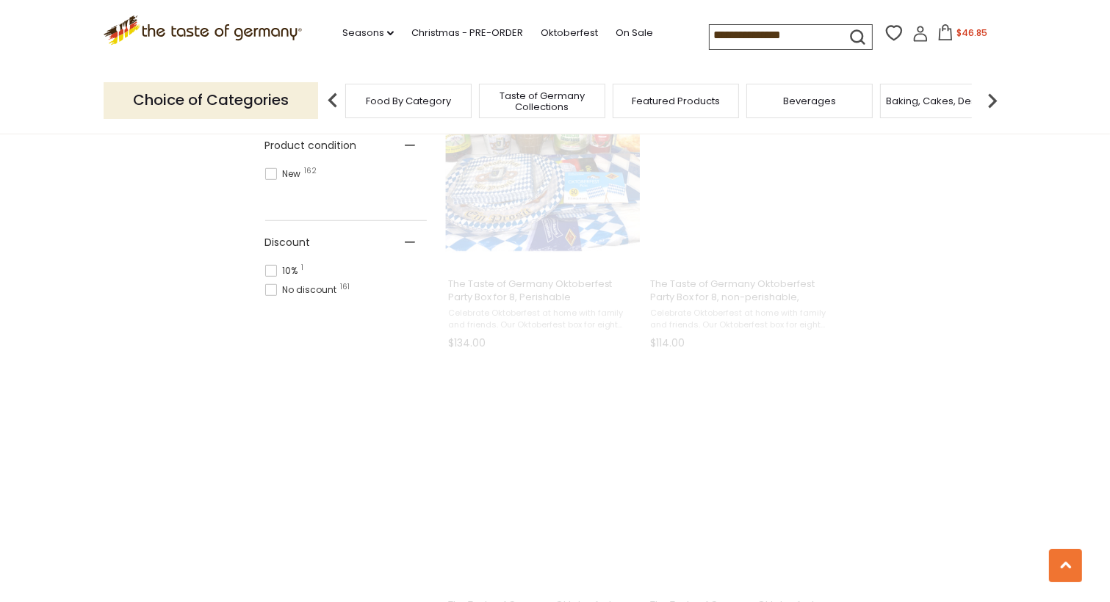
scroll to position [0, 0]
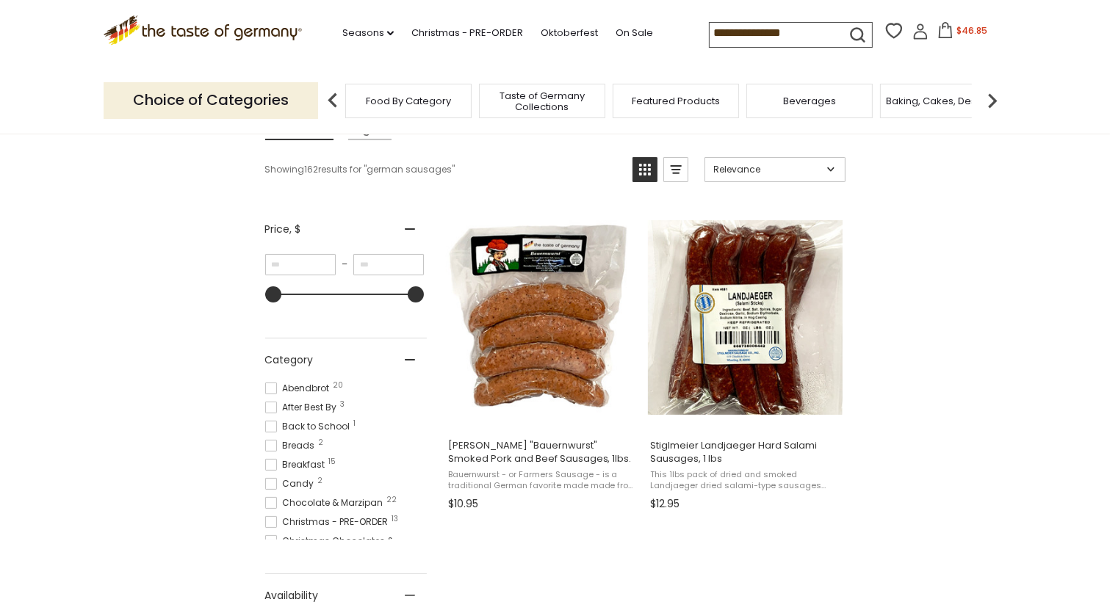
scroll to position [245, 0]
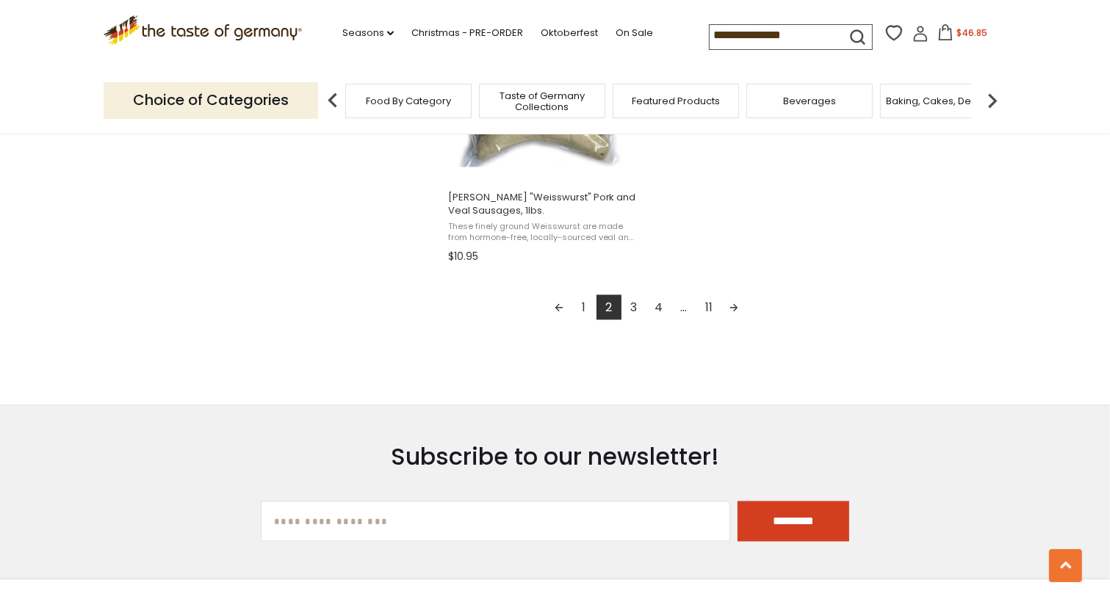
click at [631, 308] on link "3" at bounding box center [634, 307] width 25 height 25
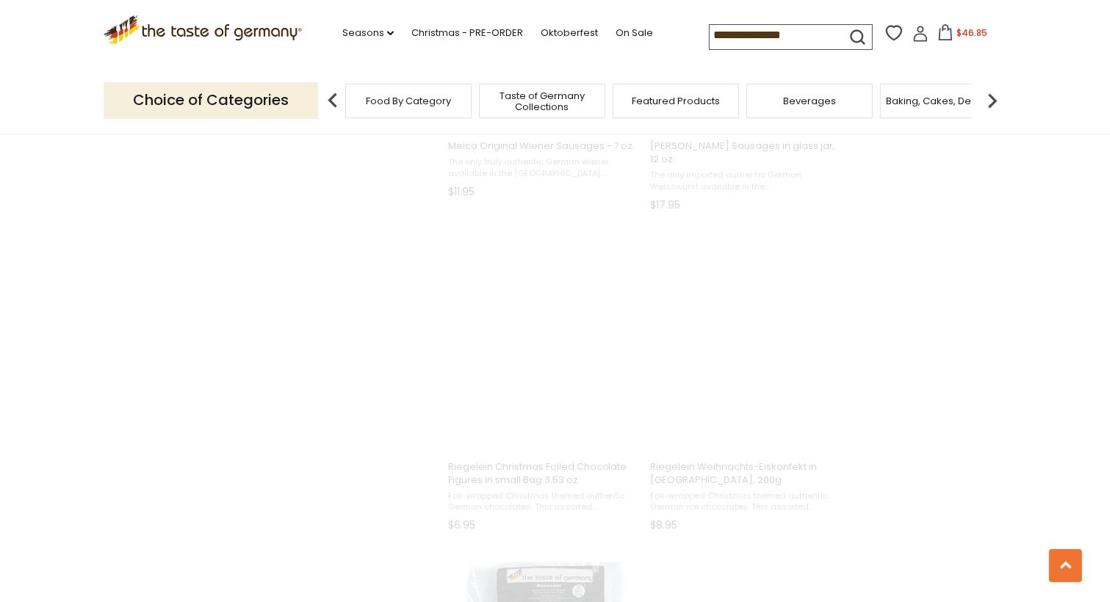
scroll to position [930, 0]
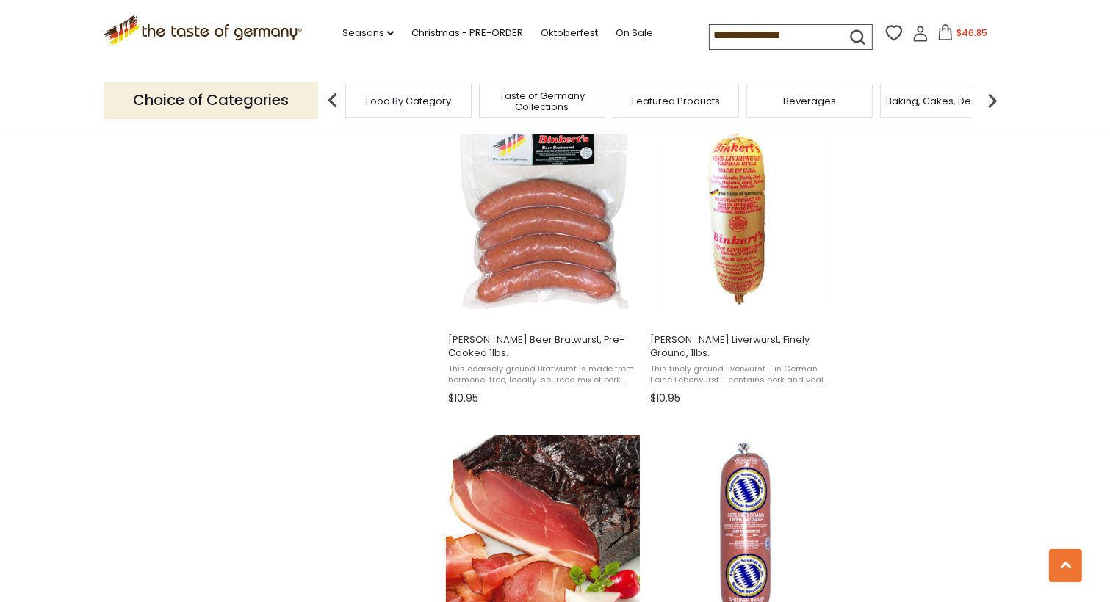
scroll to position [1225, 0]
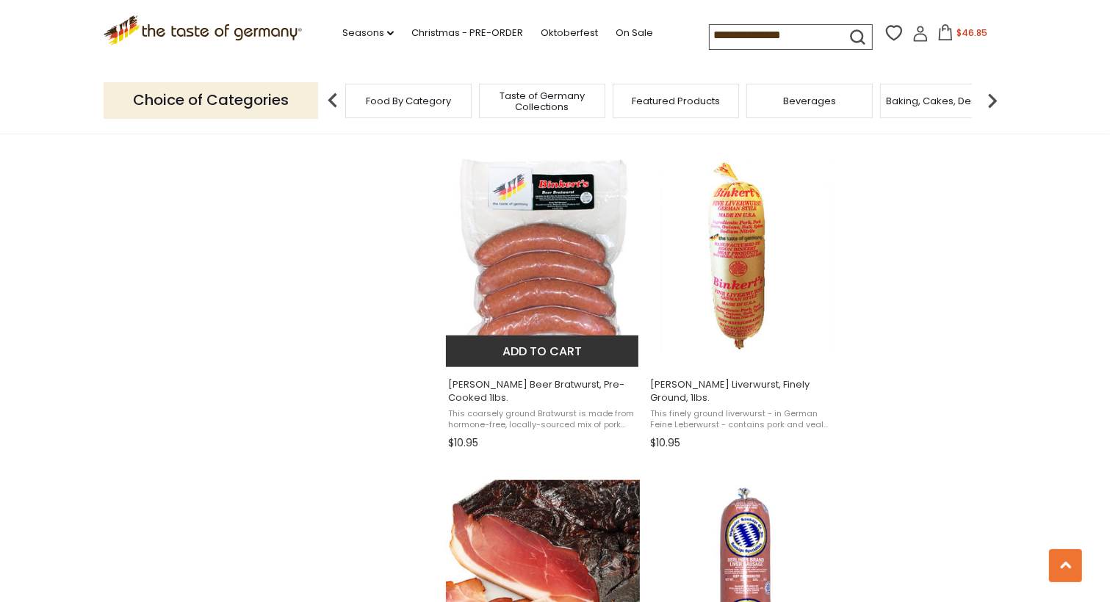
click at [547, 352] on button "Add to cart" at bounding box center [542, 352] width 193 height 32
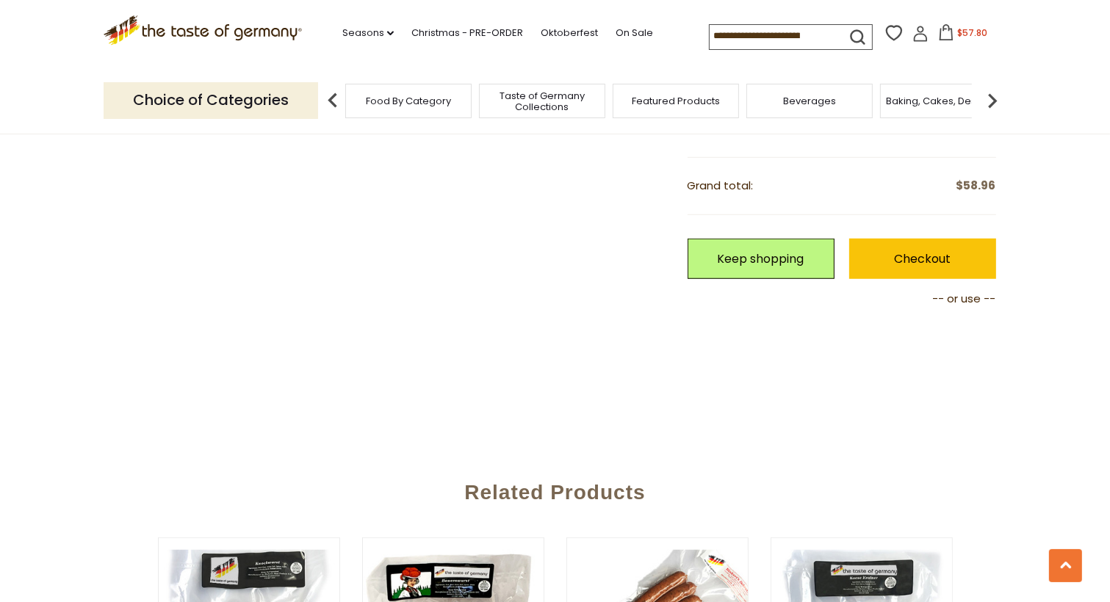
scroll to position [979, 0]
